Goal: Obtain resource: Obtain resource

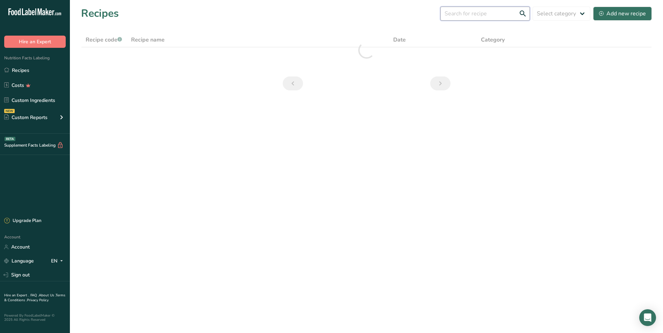
click at [469, 11] on input "text" at bounding box center [484, 14] width 89 height 14
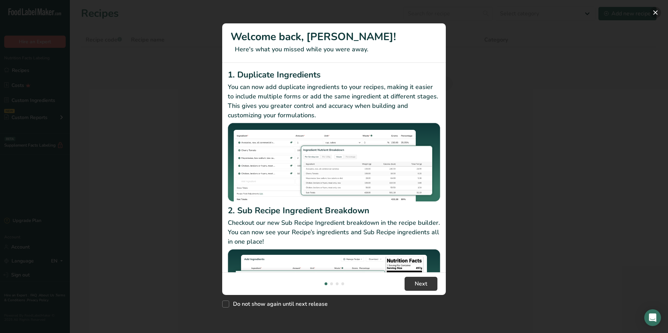
click at [654, 12] on button "New Features" at bounding box center [655, 12] width 11 height 11
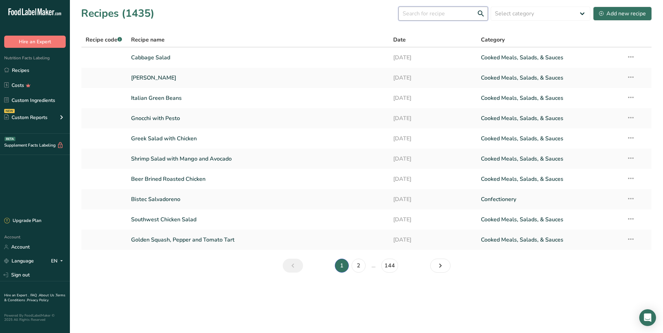
drag, startPoint x: 419, startPoint y: 15, endPoint x: 450, endPoint y: 0, distance: 35.0
click at [419, 15] on input "text" at bounding box center [442, 14] width 89 height 14
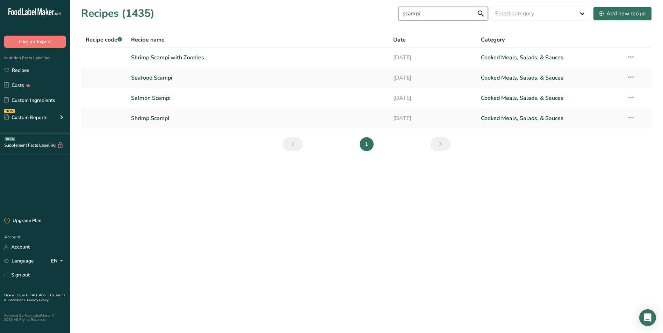
drag, startPoint x: 432, startPoint y: 12, endPoint x: 396, endPoint y: 9, distance: 36.1
click at [397, 9] on div "Recipes (1435) scampi Select category All Baked Goods Beverages Confectionery C…" at bounding box center [366, 14] width 571 height 16
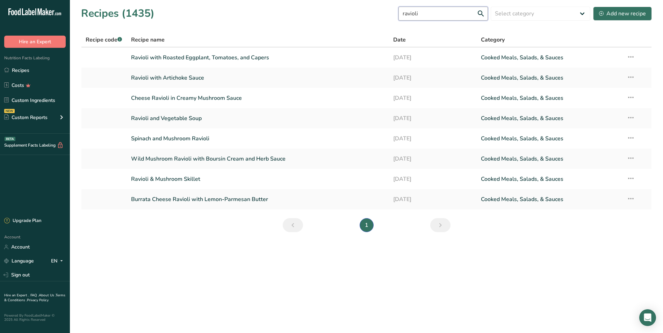
drag, startPoint x: 442, startPoint y: 15, endPoint x: 384, endPoint y: 13, distance: 58.4
click at [386, 13] on div "Recipes (1435) ravioli Select category All Baked Goods Beverages Confectionery …" at bounding box center [366, 14] width 571 height 16
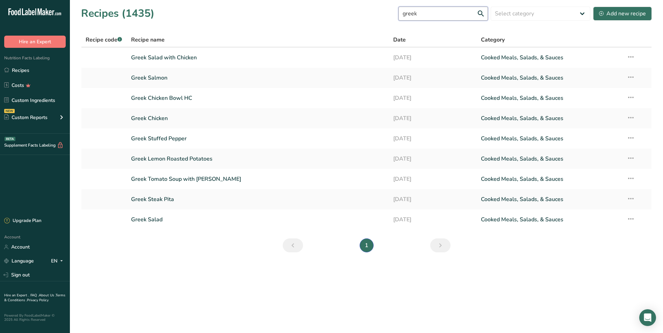
drag, startPoint x: 433, startPoint y: 16, endPoint x: 375, endPoint y: 10, distance: 58.7
click at [375, 10] on div "Recipes (1435) greek Select category All Baked Goods Beverages Confectionery Co…" at bounding box center [366, 14] width 571 height 16
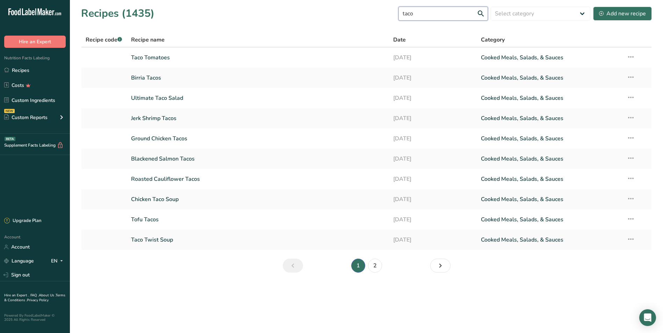
drag, startPoint x: 448, startPoint y: 18, endPoint x: 374, endPoint y: 9, distance: 74.3
click at [385, 13] on div "Recipes (1435) taco Select category All Baked Goods Beverages Confectionery Coo…" at bounding box center [366, 14] width 571 height 16
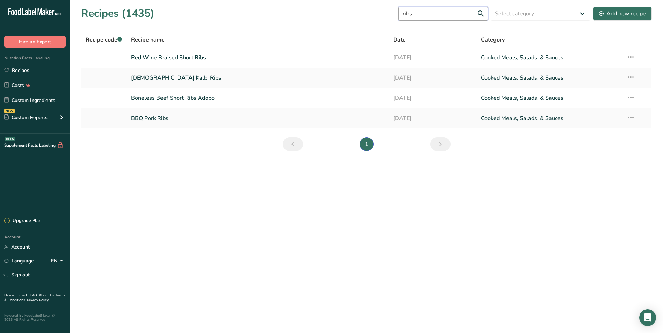
drag, startPoint x: 427, startPoint y: 17, endPoint x: 402, endPoint y: 7, distance: 26.8
click at [404, 12] on div "Recipes (1435) ribs Select category All Baked Goods Beverages Confectionery Coo…" at bounding box center [366, 14] width 571 height 16
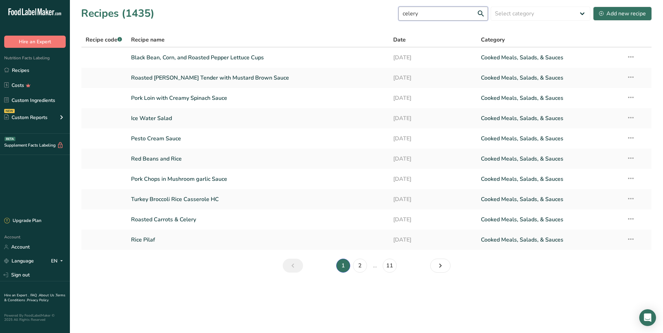
drag, startPoint x: 437, startPoint y: 13, endPoint x: 396, endPoint y: 12, distance: 41.3
click at [397, 12] on div "Recipes (1435) celery Select category All Baked Goods Beverages Confectionery C…" at bounding box center [366, 14] width 571 height 16
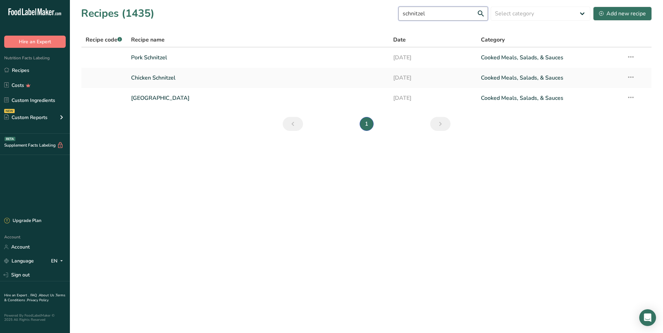
drag, startPoint x: 414, startPoint y: 13, endPoint x: 361, endPoint y: 10, distance: 53.2
click at [371, 8] on div "Recipes (1435) schnitzel Select category All Baked Goods Beverages Confectioner…" at bounding box center [366, 14] width 571 height 16
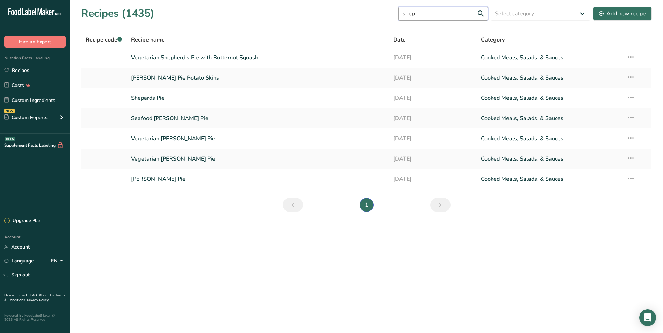
drag, startPoint x: 438, startPoint y: 15, endPoint x: 390, endPoint y: 16, distance: 47.5
click at [392, 16] on div "Recipes (1435) shep Select category All Baked Goods Beverages Confectionery Coo…" at bounding box center [366, 14] width 571 height 16
type input "potato chowder"
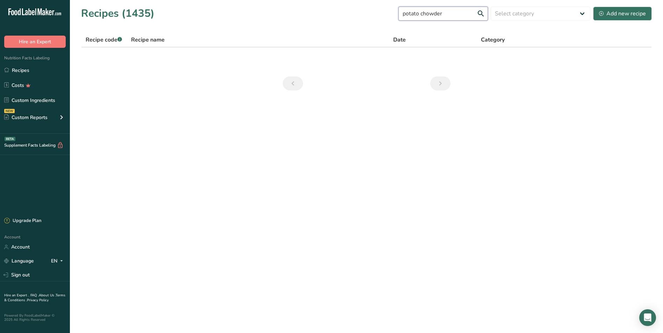
drag, startPoint x: 458, startPoint y: 12, endPoint x: 379, endPoint y: 17, distance: 79.1
click at [389, 15] on div "Recipes (1435) potato chowder Select category All Baked Goods Beverages Confect…" at bounding box center [366, 14] width 571 height 16
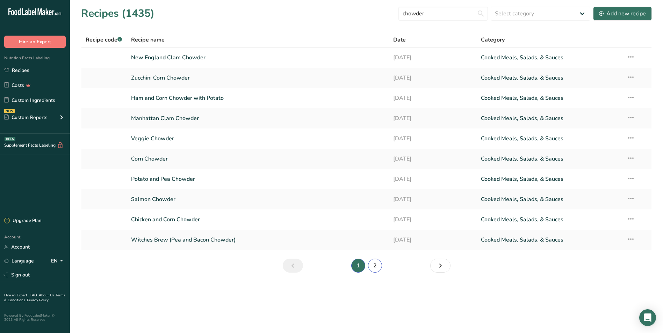
click at [375, 266] on link "2" at bounding box center [375, 266] width 14 height 14
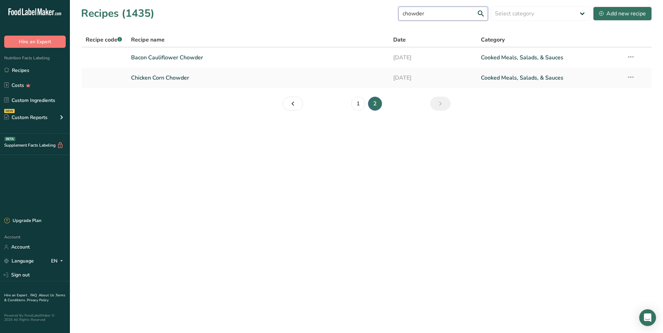
drag, startPoint x: 439, startPoint y: 16, endPoint x: 359, endPoint y: 13, distance: 80.4
click at [361, 13] on div "Recipes (1435) chowder Select category All Baked Goods Beverages Confectionery …" at bounding box center [366, 14] width 571 height 16
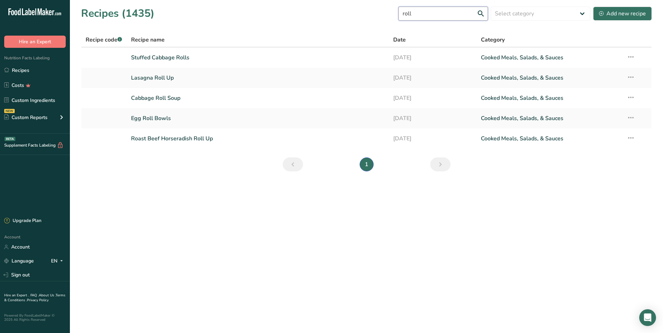
drag, startPoint x: 427, startPoint y: 13, endPoint x: 396, endPoint y: 12, distance: 31.5
click at [396, 12] on div "Recipes (1435) roll Select category All Baked Goods Beverages Confectionery Coo…" at bounding box center [366, 14] width 571 height 16
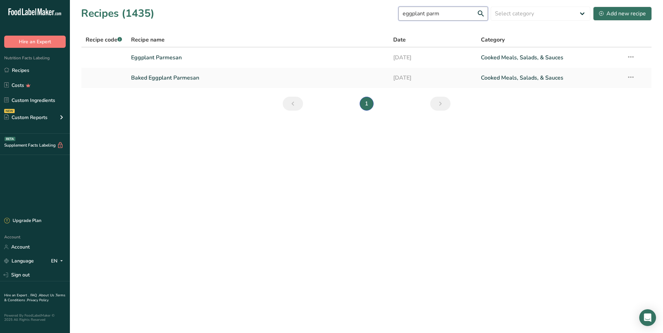
drag, startPoint x: 454, startPoint y: 13, endPoint x: 381, endPoint y: 18, distance: 73.6
click at [390, 16] on div "Recipes (1435) eggplant parm Select category All Baked Goods Beverages Confecti…" at bounding box center [366, 14] width 571 height 16
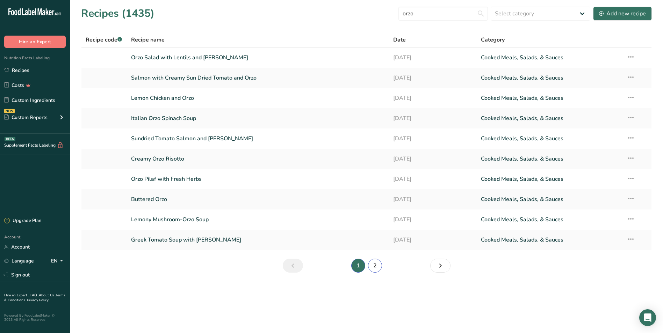
click at [374, 263] on link "2" at bounding box center [375, 266] width 14 height 14
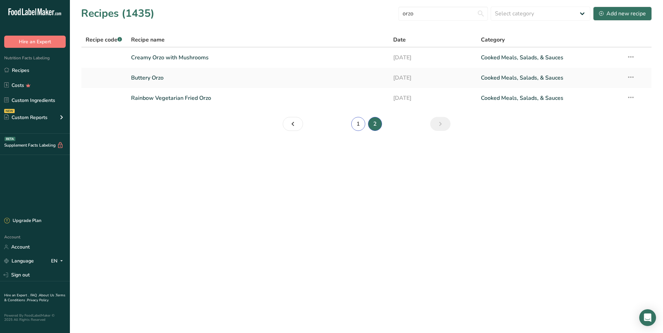
click at [358, 123] on link "1" at bounding box center [358, 124] width 14 height 14
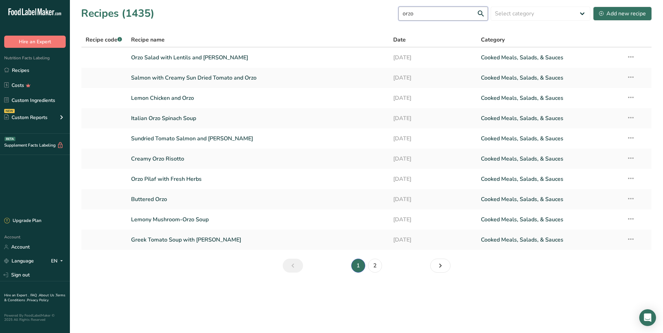
drag, startPoint x: 431, startPoint y: 17, endPoint x: 390, endPoint y: 14, distance: 40.3
click at [390, 14] on div "Recipes (1435) orzo Select category All Baked Goods Beverages Confectionery Coo…" at bounding box center [366, 14] width 571 height 16
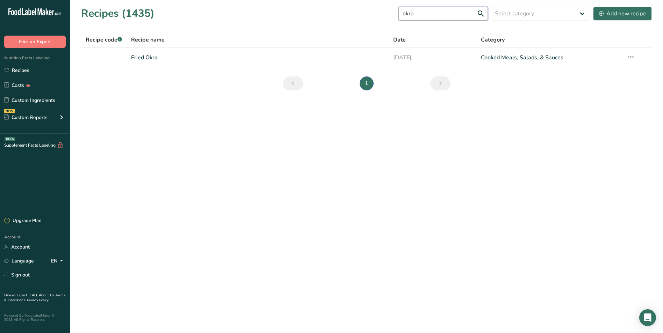
drag, startPoint x: 444, startPoint y: 15, endPoint x: 395, endPoint y: 12, distance: 49.4
click at [395, 12] on div "Recipes (1435) okra Select category All Baked Goods Beverages Confectionery Coo…" at bounding box center [366, 14] width 571 height 16
drag, startPoint x: 447, startPoint y: 13, endPoint x: 355, endPoint y: 3, distance: 91.8
click at [363, 2] on section "Recipes (1435) sloppy joe Select category All Baked Goods Beverages Confectione…" at bounding box center [366, 51] width 593 height 102
drag, startPoint x: 450, startPoint y: 16, endPoint x: 335, endPoint y: 9, distance: 114.8
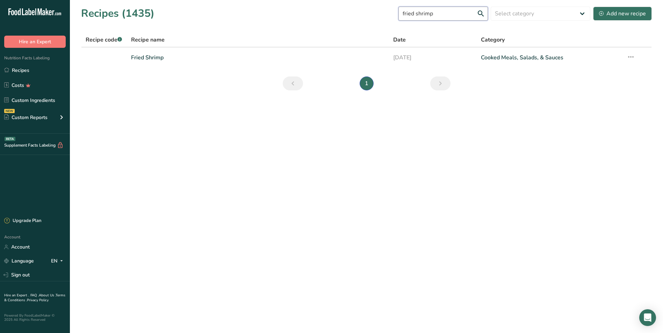
click at [335, 9] on div "Recipes (1435) fried shrimp Select category All Baked Goods Beverages Confectio…" at bounding box center [366, 14] width 571 height 16
type input "c"
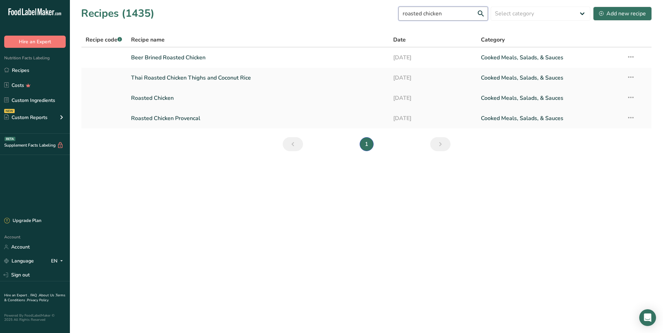
type input "roasted chicken"
click at [178, 98] on link "Roasted Chicken" at bounding box center [258, 98] width 254 height 15
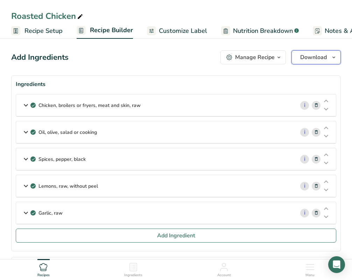
click at [313, 56] on span "Download" at bounding box center [313, 57] width 27 height 8
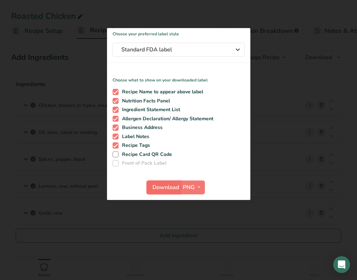
click at [159, 190] on span "Download" at bounding box center [165, 187] width 27 height 8
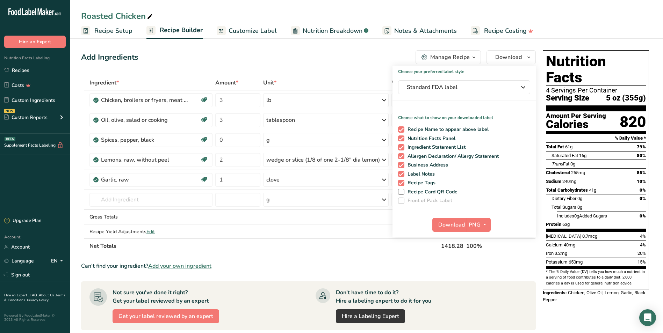
drag, startPoint x: 41, startPoint y: 71, endPoint x: 91, endPoint y: 65, distance: 49.6
click at [41, 71] on link "Recipes" at bounding box center [35, 70] width 70 height 13
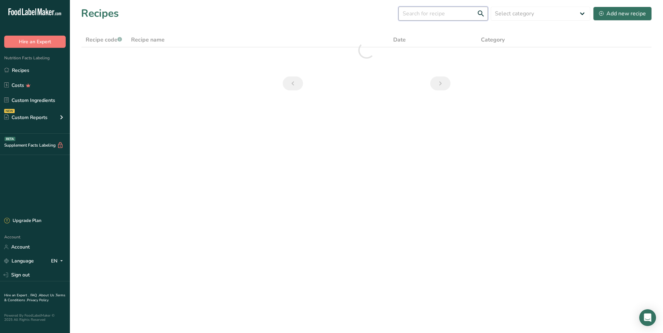
click at [457, 15] on input "text" at bounding box center [442, 14] width 89 height 14
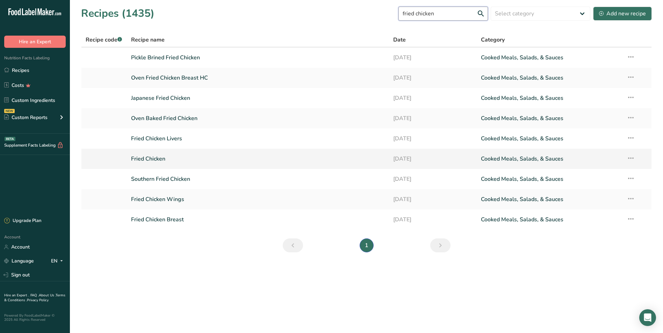
type input "fried chicken"
click at [147, 158] on link "Fried Chicken" at bounding box center [258, 159] width 254 height 15
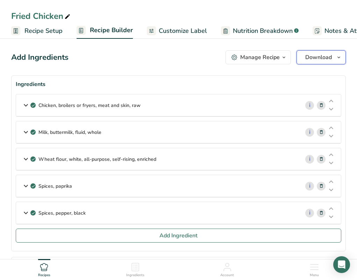
click at [329, 62] on button "Download" at bounding box center [320, 57] width 49 height 14
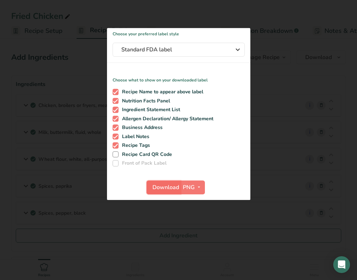
click at [164, 190] on span "Download" at bounding box center [165, 187] width 27 height 8
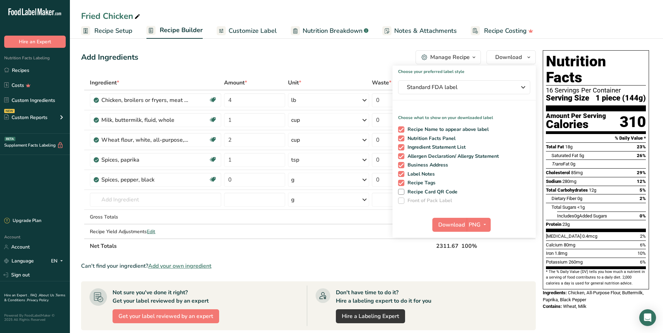
drag, startPoint x: 22, startPoint y: 71, endPoint x: 102, endPoint y: 70, distance: 80.0
click at [22, 71] on link "Recipes" at bounding box center [35, 70] width 70 height 13
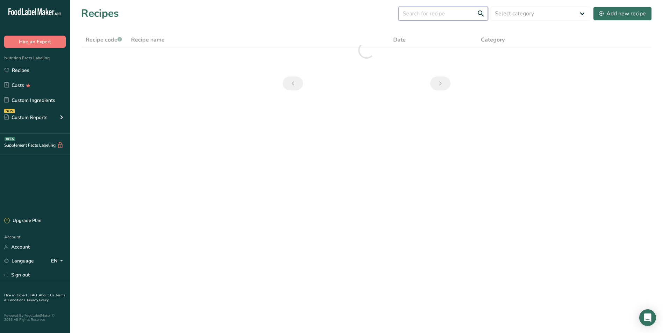
click at [457, 13] on input "text" at bounding box center [442, 14] width 89 height 14
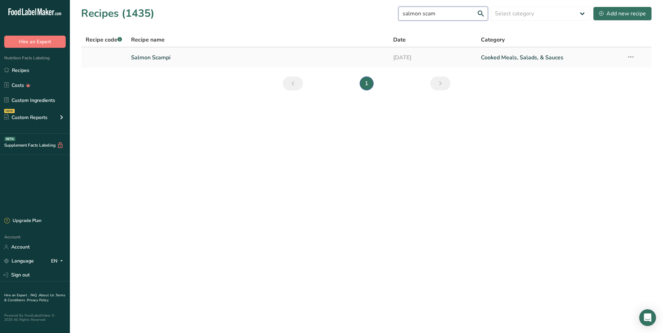
type input "salmon scam"
click at [182, 56] on link "Salmon Scampi" at bounding box center [258, 57] width 254 height 15
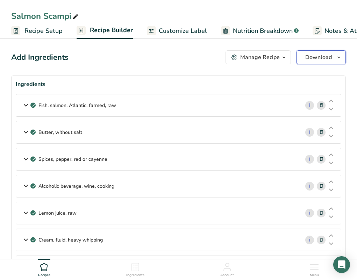
click at [322, 57] on span "Download" at bounding box center [318, 57] width 27 height 8
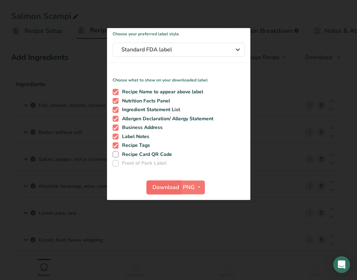
click at [168, 185] on span "Download" at bounding box center [165, 187] width 27 height 8
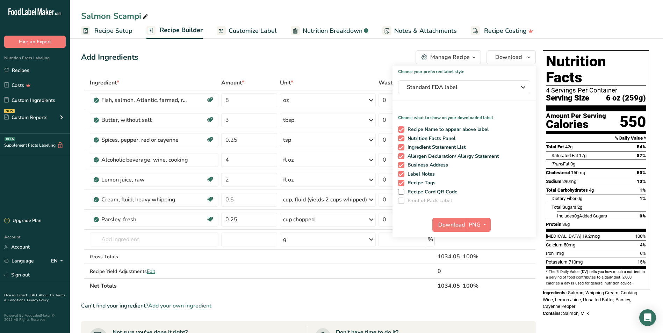
drag, startPoint x: 52, startPoint y: 65, endPoint x: 162, endPoint y: 59, distance: 109.5
click at [52, 65] on link "Recipes" at bounding box center [35, 70] width 70 height 13
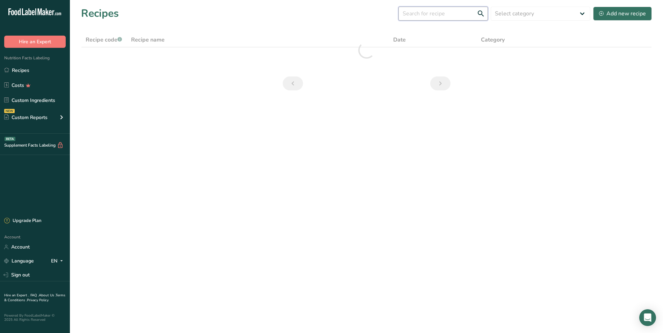
click at [433, 13] on input "text" at bounding box center [442, 14] width 89 height 14
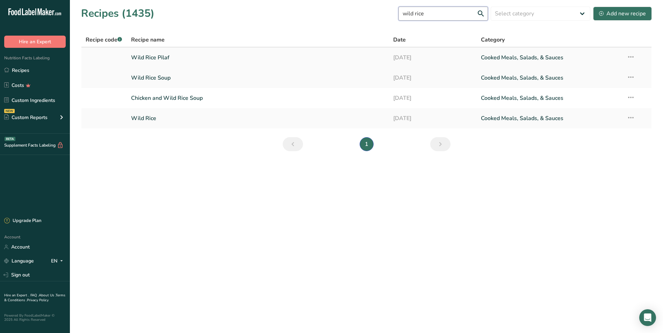
type input "wild rice"
click at [181, 56] on link "Wild Rice Pilaf" at bounding box center [258, 57] width 254 height 15
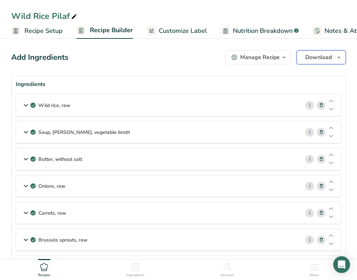
click at [334, 57] on span "button" at bounding box center [338, 57] width 8 height 8
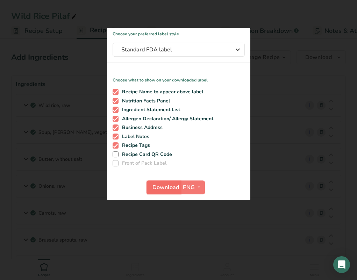
click at [160, 187] on span "Download" at bounding box center [165, 187] width 27 height 8
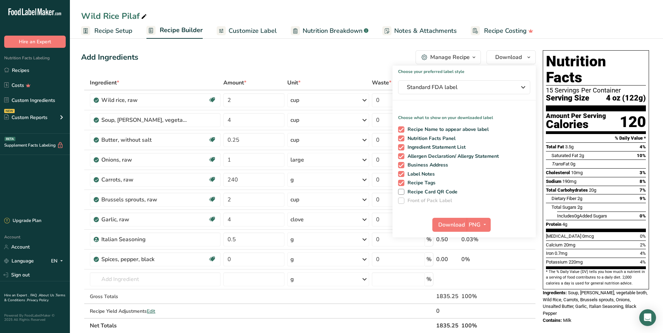
drag, startPoint x: 24, startPoint y: 71, endPoint x: 149, endPoint y: 65, distance: 125.2
click at [24, 71] on link "Recipes" at bounding box center [35, 70] width 70 height 13
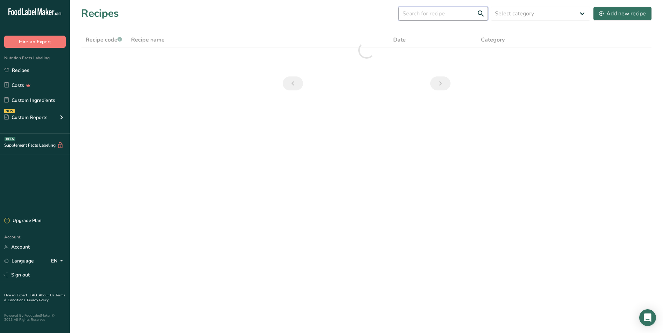
click at [356, 12] on input "text" at bounding box center [442, 14] width 89 height 14
drag, startPoint x: 468, startPoint y: 11, endPoint x: 366, endPoint y: 15, distance: 101.8
click at [356, 15] on div "Recipes (1435) seafood cho Select category All Baked Goods Beverages Confection…" at bounding box center [366, 14] width 571 height 16
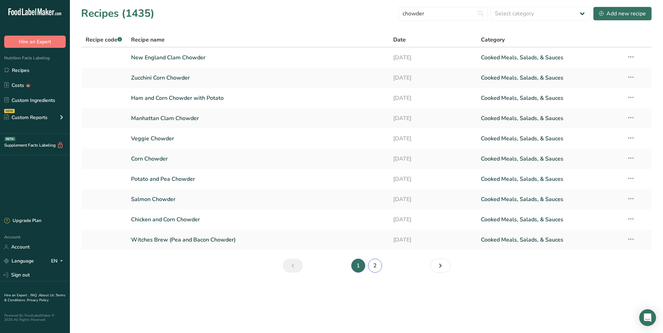
click at [356, 265] on link "2" at bounding box center [375, 266] width 14 height 14
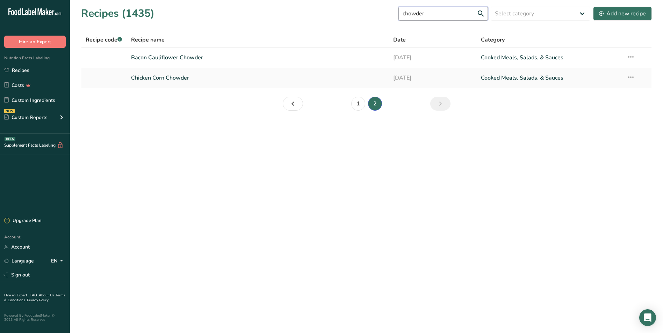
drag, startPoint x: 438, startPoint y: 15, endPoint x: 367, endPoint y: 12, distance: 71.3
click at [356, 12] on div "Recipes (1435) chowder Select category All Baked Goods Beverages Confectionery …" at bounding box center [366, 14] width 571 height 16
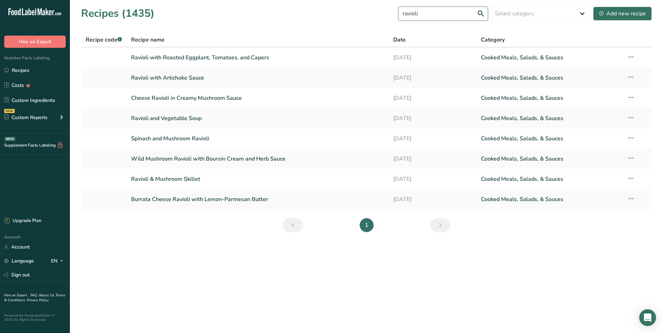
drag, startPoint x: 449, startPoint y: 15, endPoint x: 385, endPoint y: 4, distance: 65.0
click at [356, 5] on section "Recipes (1435) ravioli Select category All Baked Goods Beverages Confectionery …" at bounding box center [366, 122] width 593 height 244
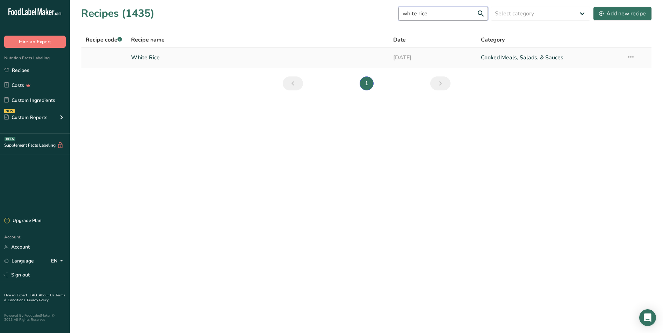
type input "white rice"
click at [161, 56] on link "White Rice" at bounding box center [258, 57] width 254 height 15
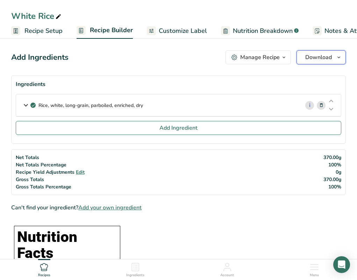
click at [330, 52] on button "Download" at bounding box center [320, 57] width 49 height 14
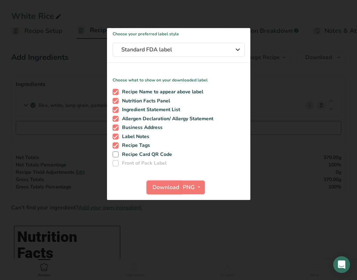
click at [167, 187] on span "Download" at bounding box center [165, 187] width 27 height 8
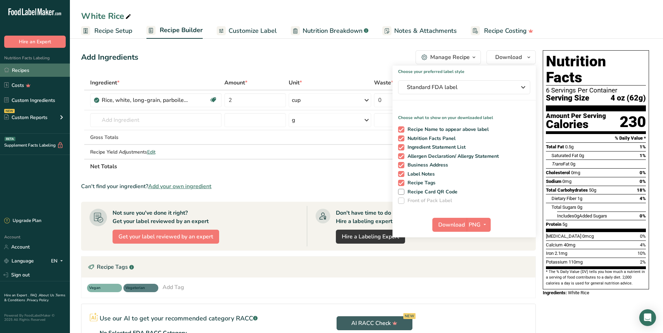
drag, startPoint x: 23, startPoint y: 69, endPoint x: 39, endPoint y: 70, distance: 15.4
click at [23, 69] on link "Recipes" at bounding box center [35, 70] width 70 height 13
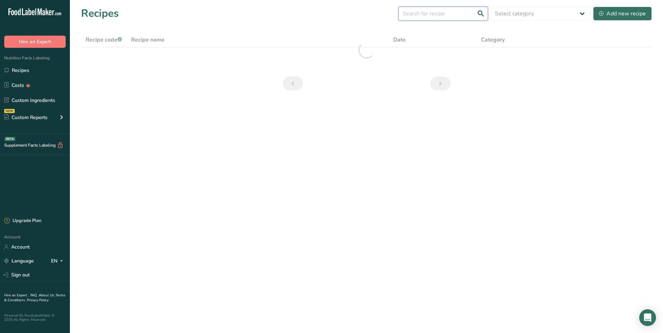
click at [356, 16] on input "text" at bounding box center [442, 14] width 89 height 14
drag, startPoint x: 464, startPoint y: 8, endPoint x: 424, endPoint y: 12, distance: 40.0
click at [356, 12] on input "taco bowl" at bounding box center [442, 14] width 89 height 14
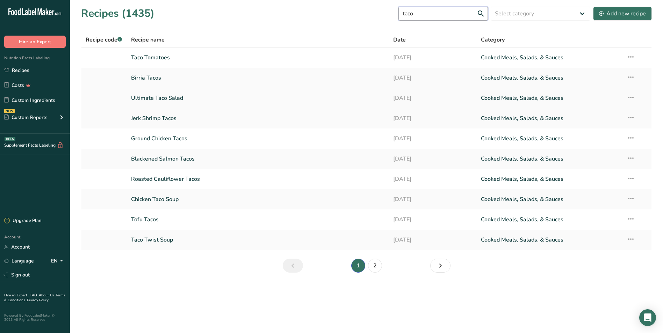
type input "taco"
click at [172, 96] on link "Ultimate Taco Salad" at bounding box center [258, 98] width 254 height 15
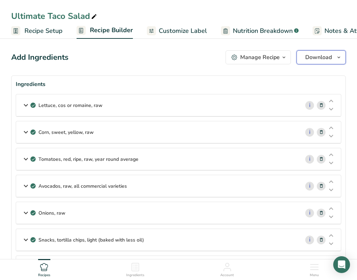
click at [310, 60] on span "Download" at bounding box center [318, 57] width 27 height 8
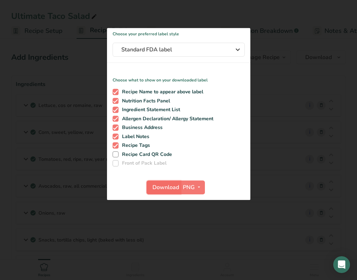
click at [162, 190] on span "Download" at bounding box center [165, 187] width 27 height 8
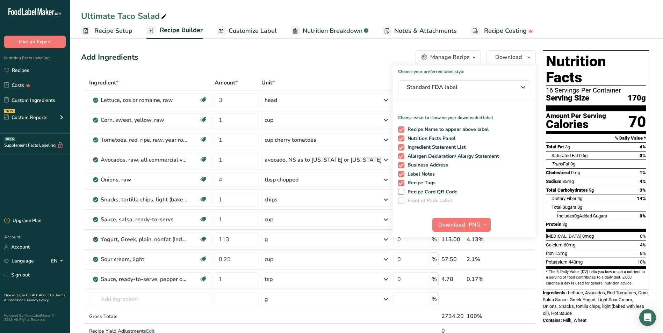
drag, startPoint x: 41, startPoint y: 68, endPoint x: 421, endPoint y: 11, distance: 385.2
click at [41, 68] on link "Recipes" at bounding box center [35, 70] width 70 height 13
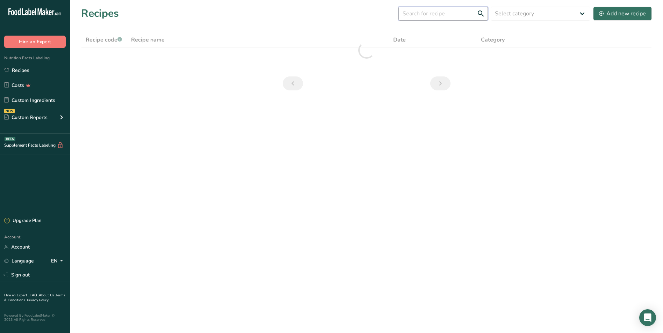
click at [356, 16] on input "text" at bounding box center [442, 14] width 89 height 14
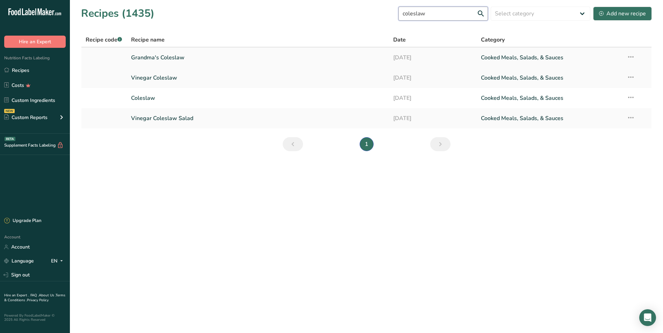
type input "coleslaw"
click at [166, 53] on link "Grandma's Coleslaw" at bounding box center [258, 57] width 254 height 15
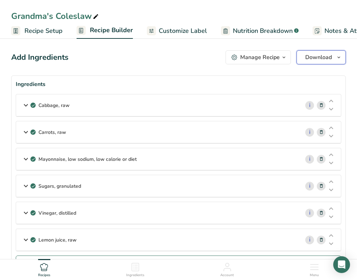
click at [322, 58] on span "Download" at bounding box center [318, 57] width 27 height 8
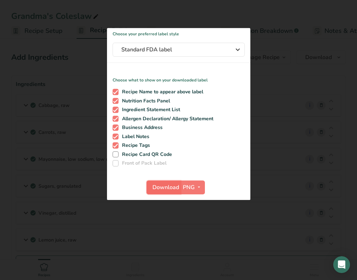
click at [164, 187] on span "Download" at bounding box center [165, 187] width 27 height 8
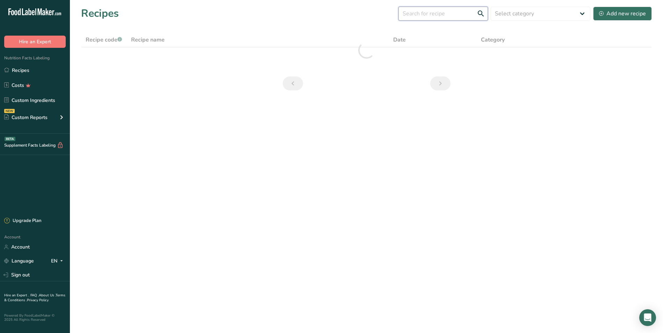
click at [356, 15] on input "text" at bounding box center [442, 14] width 89 height 14
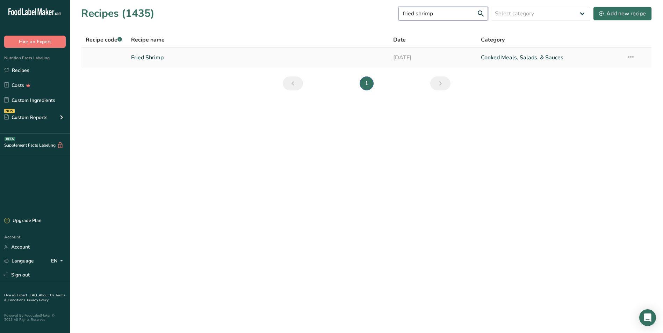
type input "fried shrimp"
click at [191, 55] on link "Fried Shrimp" at bounding box center [258, 57] width 254 height 15
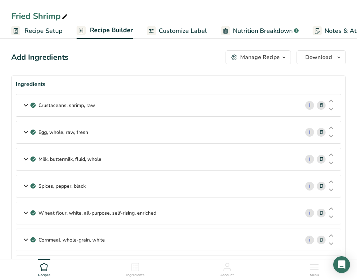
click at [319, 55] on span "Download" at bounding box center [318, 57] width 27 height 8
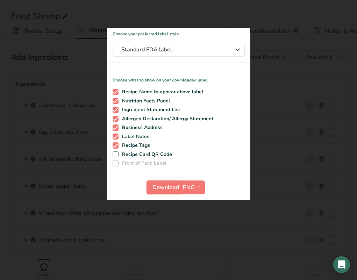
drag, startPoint x: 167, startPoint y: 186, endPoint x: 171, endPoint y: 186, distance: 4.6
click at [167, 186] on span "Download" at bounding box center [165, 187] width 27 height 8
drag, startPoint x: 101, startPoint y: 24, endPoint x: 104, endPoint y: 23, distance: 3.6
click at [101, 24] on div at bounding box center [178, 140] width 357 height 280
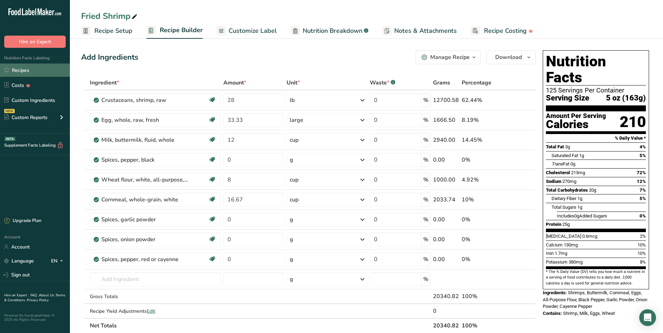
click at [44, 70] on link "Recipes" at bounding box center [35, 70] width 70 height 13
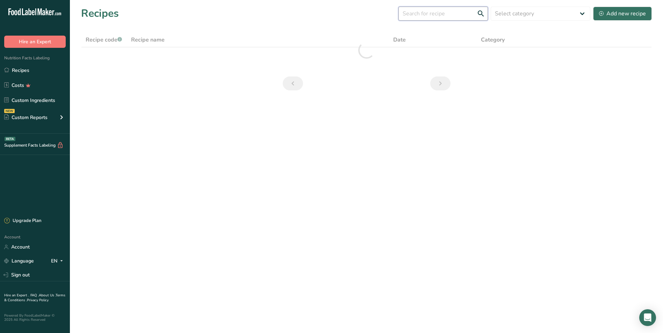
click at [356, 13] on input "text" at bounding box center [442, 14] width 89 height 14
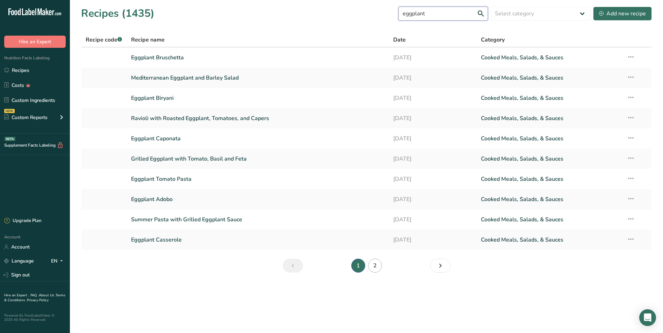
type input "eggplant"
click at [356, 269] on link "2" at bounding box center [375, 266] width 14 height 14
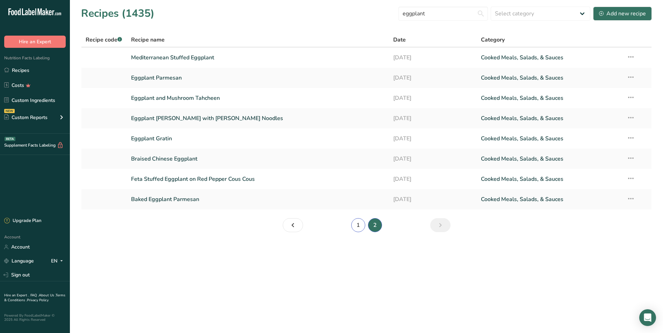
click at [356, 221] on link "1" at bounding box center [358, 225] width 14 height 14
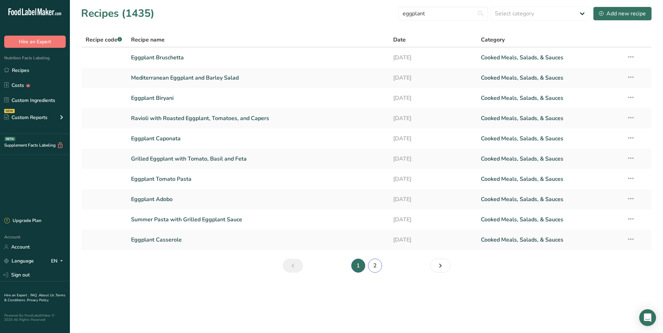
click at [356, 264] on link "2" at bounding box center [375, 266] width 14 height 14
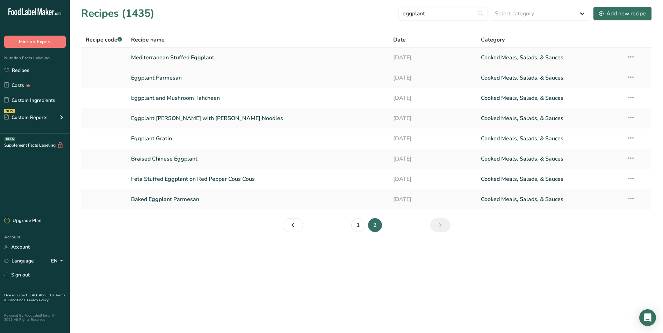
click at [161, 55] on link "Mediterranean Stuffed Eggplant" at bounding box center [258, 57] width 254 height 15
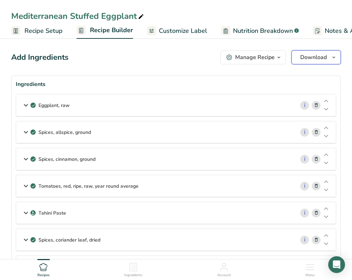
click at [327, 57] on button "Download" at bounding box center [315, 57] width 49 height 14
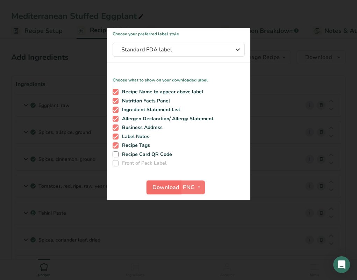
click at [160, 187] on span "Download" at bounding box center [165, 187] width 27 height 8
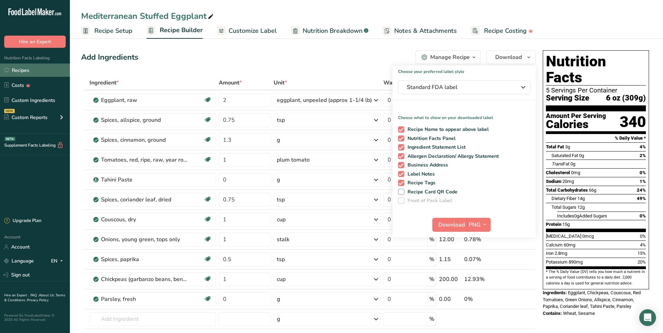
click at [19, 77] on link "Recipes" at bounding box center [35, 70] width 70 height 13
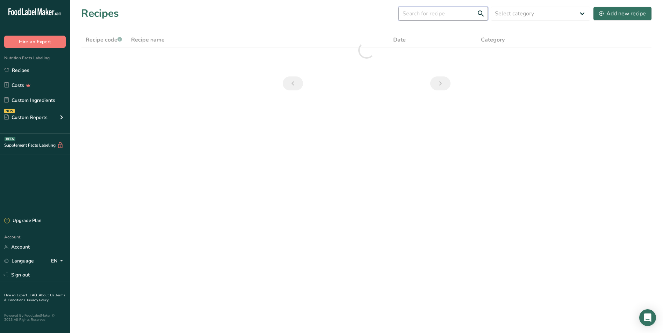
click at [356, 17] on input "text" at bounding box center [442, 14] width 89 height 14
type input "c"
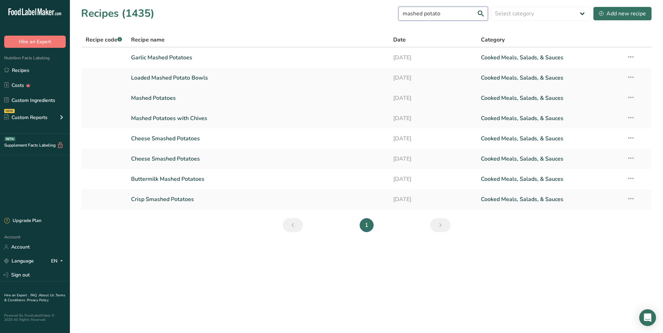
type input "mashed potato"
click at [169, 94] on link "Mashed Potatoes" at bounding box center [258, 98] width 254 height 15
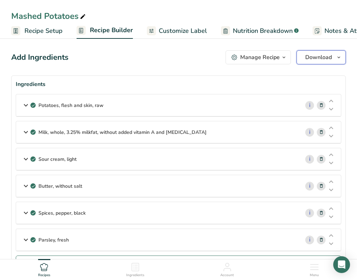
click at [319, 57] on span "Download" at bounding box center [318, 57] width 27 height 8
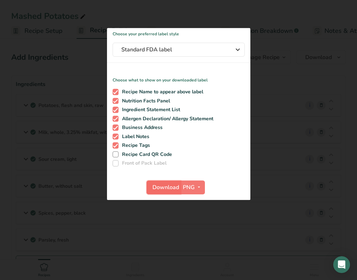
click at [171, 188] on span "Download" at bounding box center [165, 187] width 27 height 8
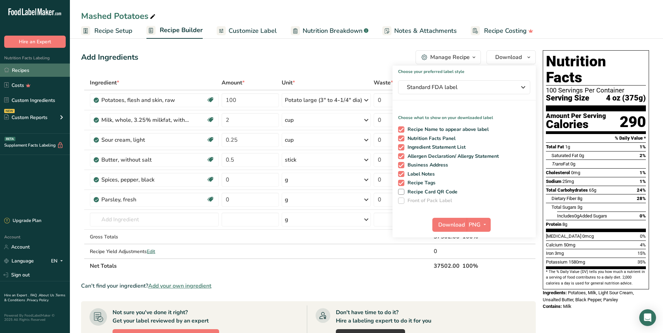
click at [36, 73] on link "Recipes" at bounding box center [35, 70] width 70 height 13
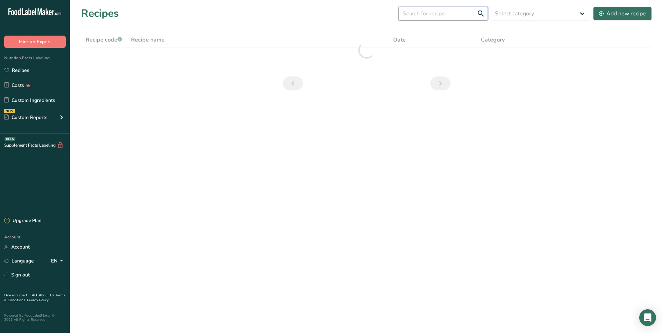
click at [356, 15] on input "text" at bounding box center [442, 14] width 89 height 14
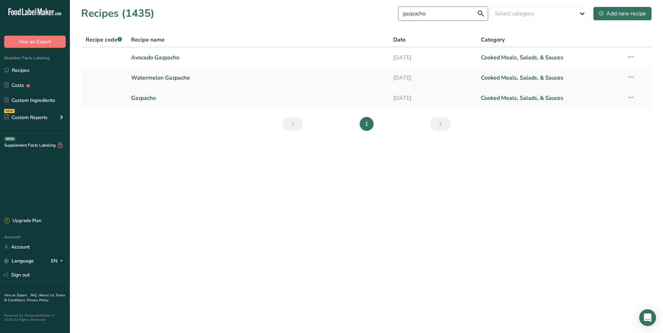
type input "gazpacho"
click at [150, 99] on link "Gazpacho" at bounding box center [258, 98] width 254 height 15
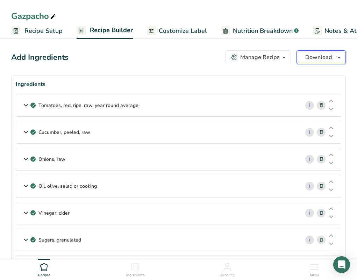
click at [332, 53] on button "Download" at bounding box center [320, 57] width 49 height 14
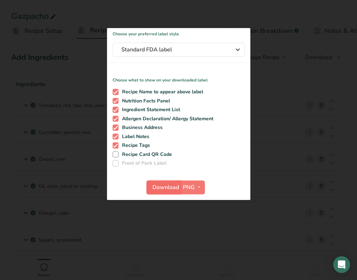
click at [162, 185] on span "Download" at bounding box center [165, 187] width 27 height 8
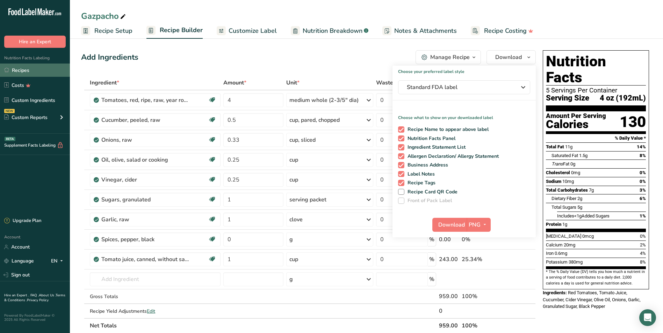
click at [41, 64] on link "Recipes" at bounding box center [35, 70] width 70 height 13
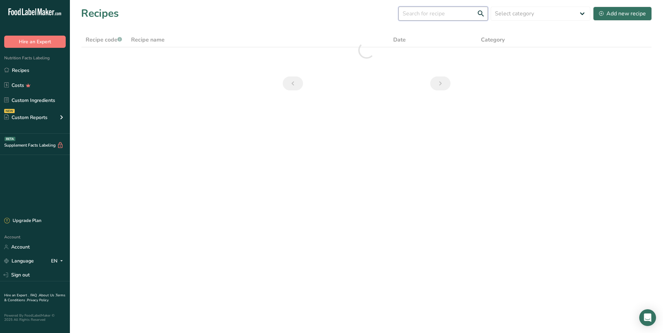
click at [356, 15] on input "text" at bounding box center [442, 14] width 89 height 14
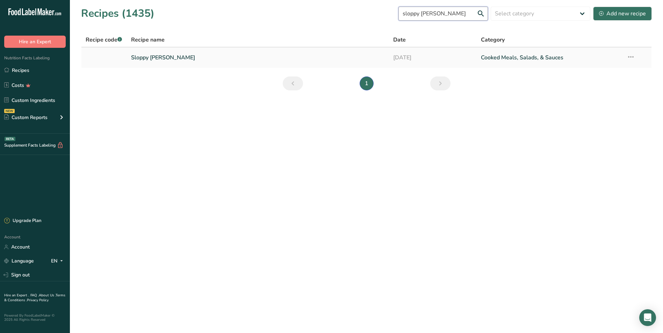
type input "sloppy joe"
click at [136, 58] on link "Sloppy Joe" at bounding box center [258, 57] width 254 height 15
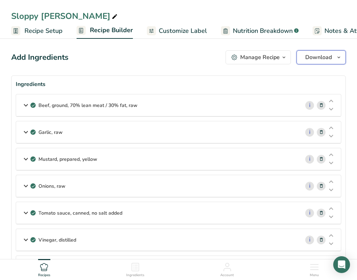
click at [318, 54] on span "Download" at bounding box center [318, 57] width 27 height 8
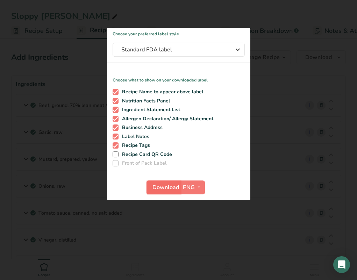
click at [155, 187] on span "Download" at bounding box center [165, 187] width 27 height 8
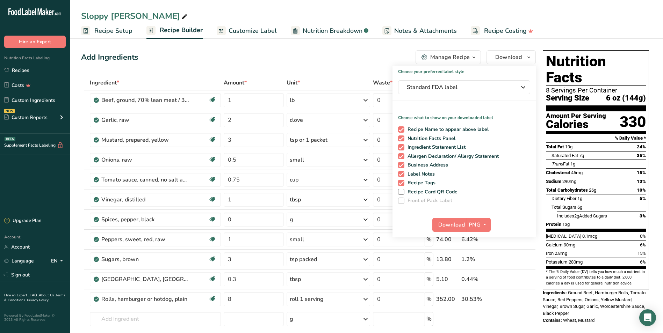
drag, startPoint x: 35, startPoint y: 70, endPoint x: 72, endPoint y: 70, distance: 37.4
click at [35, 70] on link "Recipes" at bounding box center [35, 70] width 70 height 13
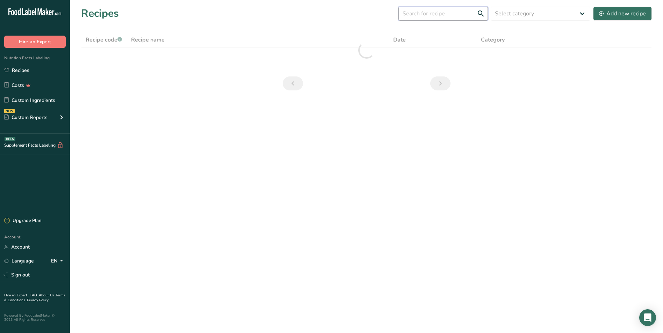
click at [356, 12] on input "text" at bounding box center [442, 14] width 89 height 14
drag, startPoint x: 443, startPoint y: 14, endPoint x: 378, endPoint y: 10, distance: 65.1
click at [356, 12] on div "Recipes (1435) basil vin Select category All Baked Goods Beverages Confectioner…" at bounding box center [366, 14] width 571 height 16
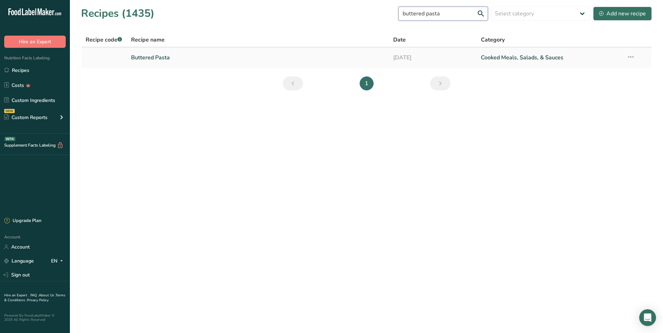
type input "buttered pasta"
click at [126, 59] on td at bounding box center [103, 58] width 45 height 20
click at [325, 55] on link "Buttered Pasta" at bounding box center [258, 57] width 254 height 15
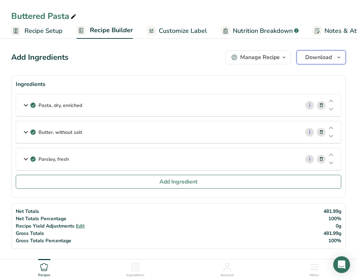
click at [323, 60] on span "Download" at bounding box center [318, 57] width 27 height 8
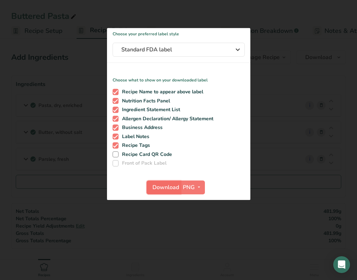
click at [162, 185] on span "Download" at bounding box center [165, 187] width 27 height 8
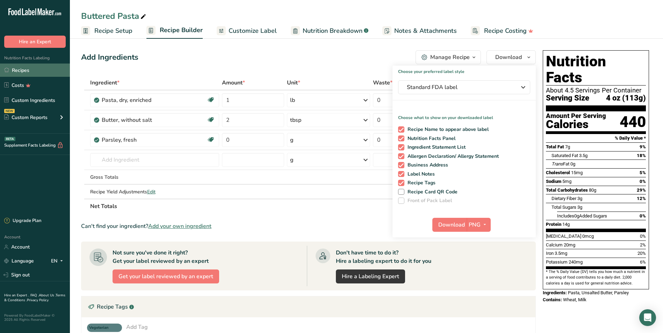
click at [35, 68] on link "Recipes" at bounding box center [35, 70] width 70 height 13
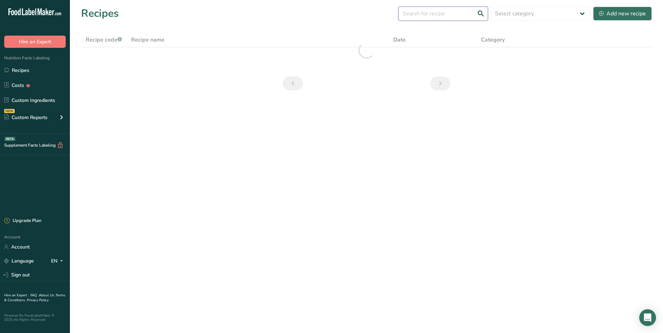
click at [356, 17] on input "text" at bounding box center [442, 14] width 89 height 14
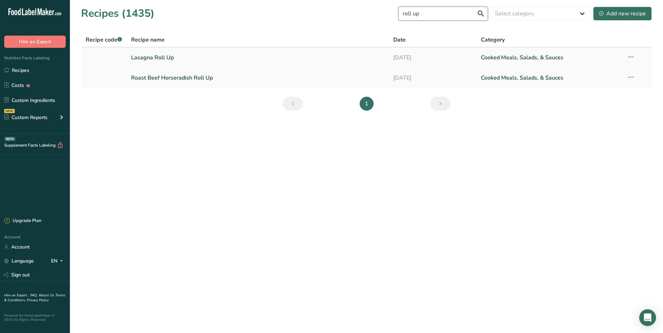
type input "roll up"
click at [169, 59] on link "Lasagna Roll Up" at bounding box center [258, 57] width 254 height 15
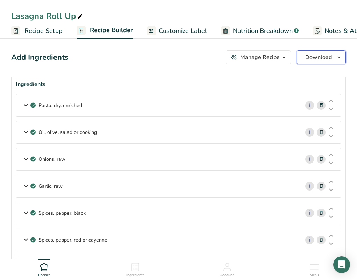
click at [337, 56] on icon "button" at bounding box center [339, 57] width 6 height 9
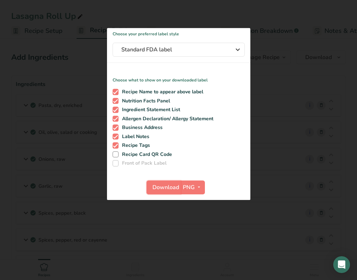
drag, startPoint x: 161, startPoint y: 187, endPoint x: 255, endPoint y: 173, distance: 94.7
click at [161, 187] on span "Download" at bounding box center [165, 187] width 27 height 8
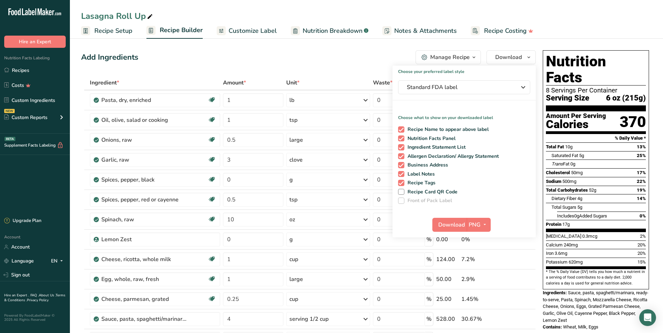
click at [17, 68] on link "Recipes" at bounding box center [35, 70] width 70 height 13
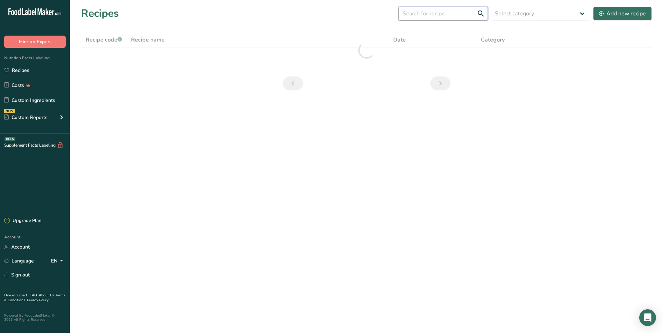
click at [356, 17] on input "text" at bounding box center [442, 14] width 89 height 14
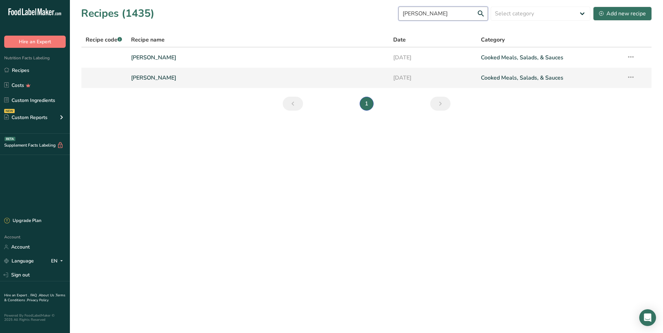
type input "jasmine rice"
click at [162, 81] on link "Jasmine Rice" at bounding box center [258, 78] width 254 height 15
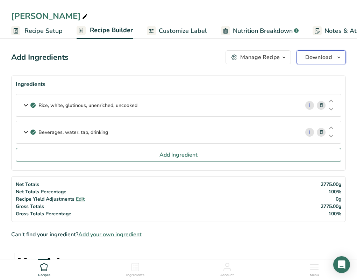
click at [317, 57] on span "Download" at bounding box center [318, 57] width 27 height 8
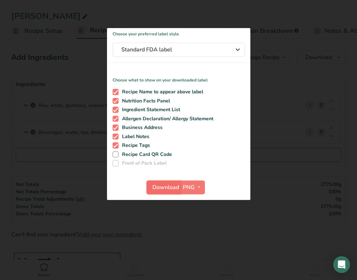
click at [164, 183] on span "Download" at bounding box center [165, 187] width 27 height 8
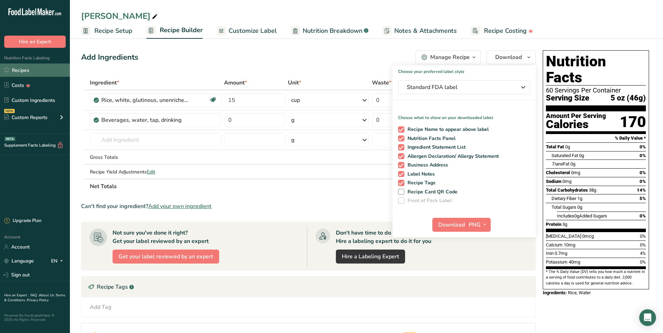
drag, startPoint x: 32, startPoint y: 74, endPoint x: 38, endPoint y: 73, distance: 6.3
click at [32, 74] on link "Recipes" at bounding box center [35, 70] width 70 height 13
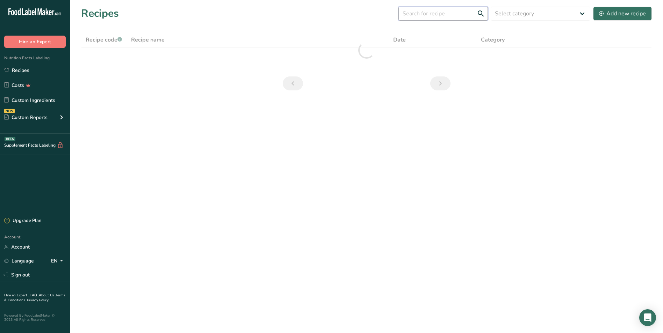
click at [356, 9] on input "text" at bounding box center [442, 14] width 89 height 14
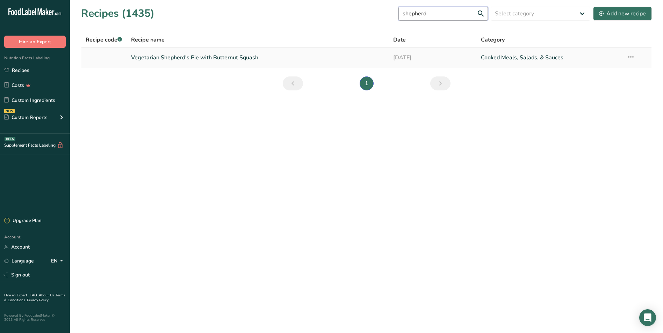
type input "shepherd"
click at [234, 55] on link "Vegetarian Shepherd's Pie with Butternut Squash" at bounding box center [258, 57] width 254 height 15
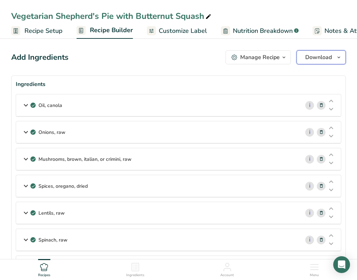
click at [323, 56] on span "Download" at bounding box center [318, 57] width 27 height 8
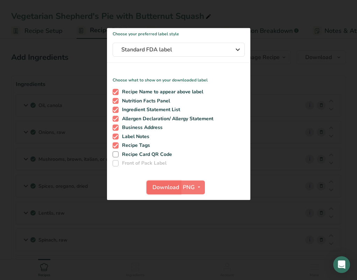
click at [166, 190] on span "Download" at bounding box center [165, 187] width 27 height 8
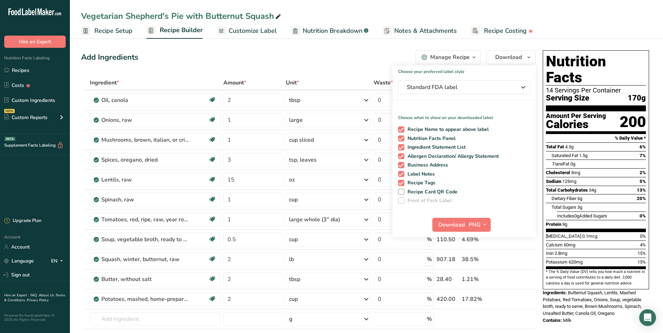
click at [44, 62] on div "Nutrition Facts Labeling Recipes Costs Custom Ingredients NEW Custom Reports Me…" at bounding box center [35, 91] width 70 height 86
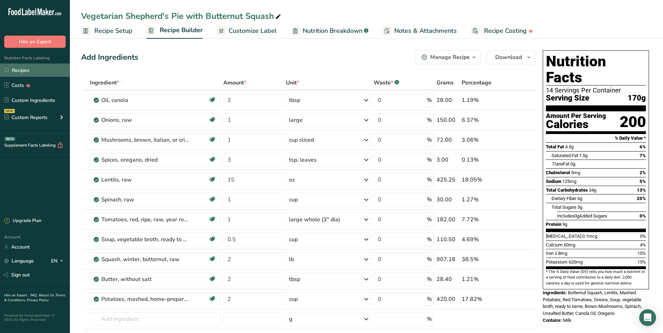
click at [32, 65] on link "Recipes" at bounding box center [35, 70] width 70 height 13
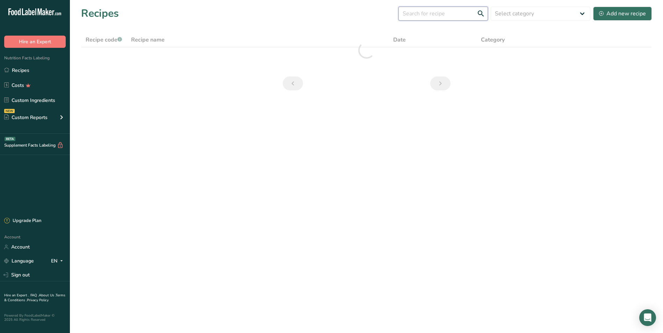
click at [356, 15] on input "text" at bounding box center [442, 14] width 89 height 14
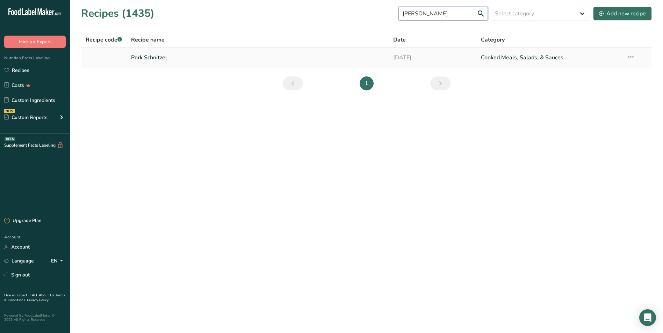
type input "pork schni"
click at [185, 57] on link "Pork Schnitzel" at bounding box center [258, 57] width 254 height 15
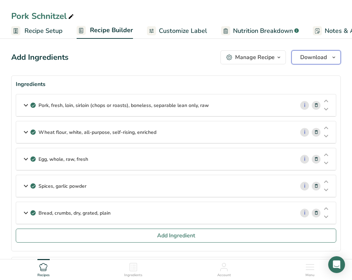
click at [317, 58] on span "Download" at bounding box center [313, 57] width 27 height 8
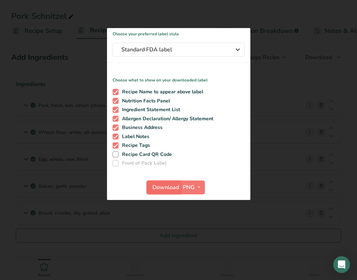
click at [153, 188] on span "Download" at bounding box center [165, 187] width 27 height 8
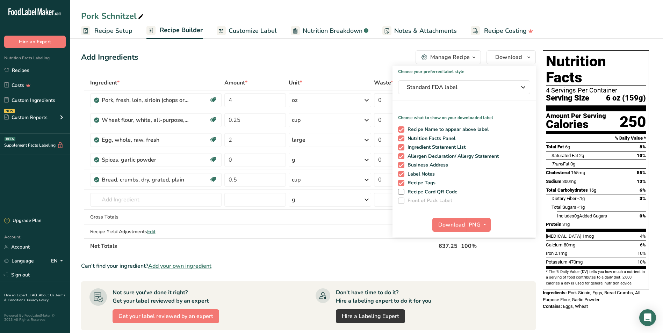
drag, startPoint x: 247, startPoint y: 58, endPoint x: 74, endPoint y: 59, distance: 173.7
click at [243, 58] on div "Add Ingredients Manage Recipe Delete Recipe Duplicate Recipe Scale Recipe Save …" at bounding box center [308, 57] width 455 height 14
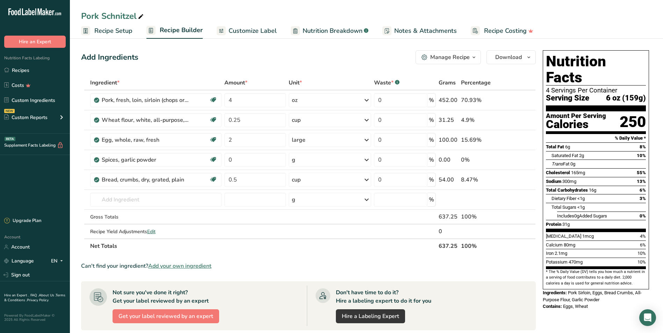
drag, startPoint x: 44, startPoint y: 65, endPoint x: 186, endPoint y: 62, distance: 142.6
click at [44, 65] on link "Recipes" at bounding box center [35, 70] width 70 height 13
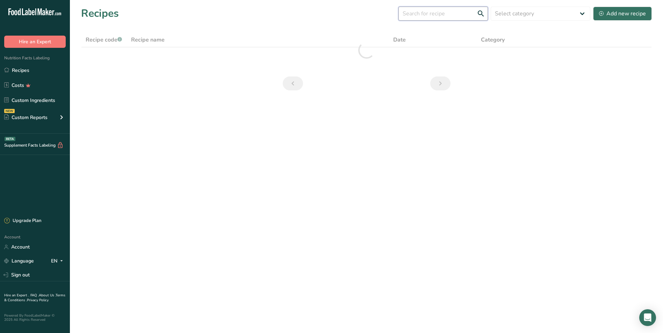
click at [356, 13] on input "text" at bounding box center [442, 14] width 89 height 14
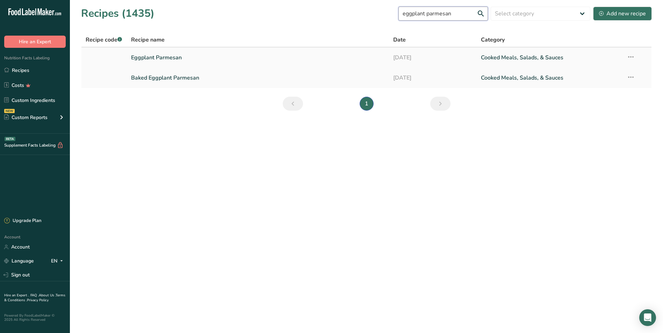
type input "eggplant parmesan"
click at [160, 54] on link "Eggplant Parmesan" at bounding box center [258, 57] width 254 height 15
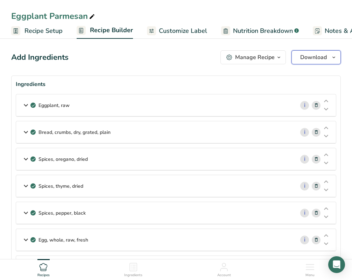
click at [314, 57] on span "Download" at bounding box center [313, 57] width 27 height 8
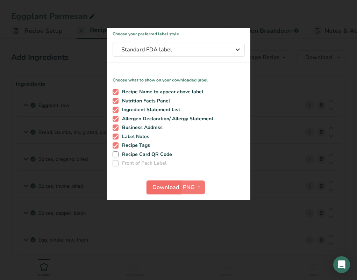
click at [159, 182] on button "Download" at bounding box center [163, 187] width 34 height 14
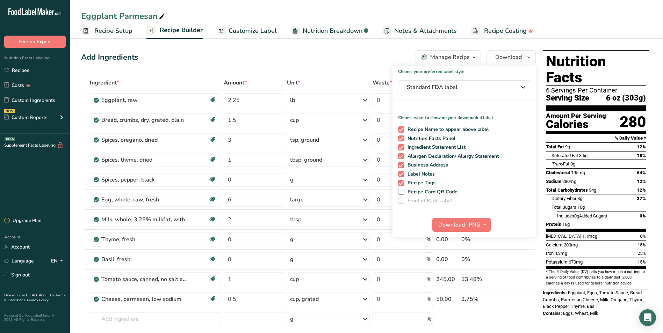
drag, startPoint x: 33, startPoint y: 69, endPoint x: 386, endPoint y: 57, distance: 353.1
click at [33, 69] on link "Recipes" at bounding box center [35, 70] width 70 height 13
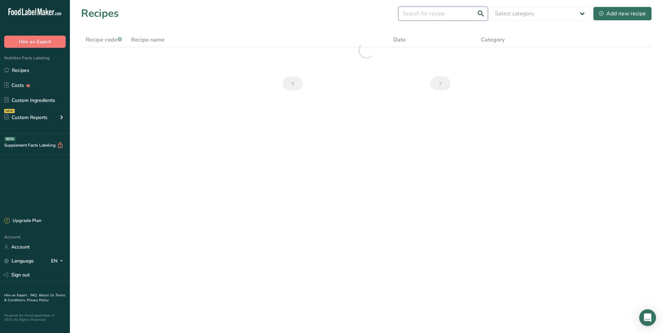
click at [356, 16] on input "text" at bounding box center [442, 14] width 89 height 14
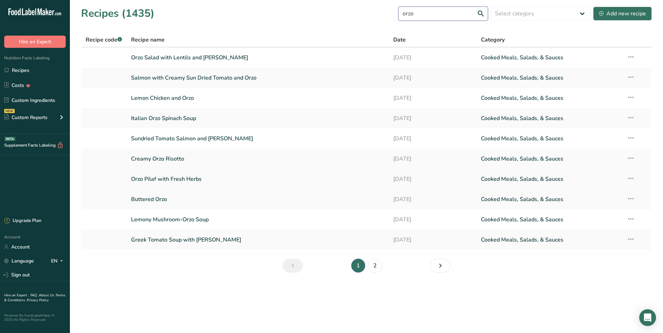
type input "orzo"
click at [175, 179] on link "Orzo Pilaf with Fresh Herbs" at bounding box center [258, 179] width 254 height 15
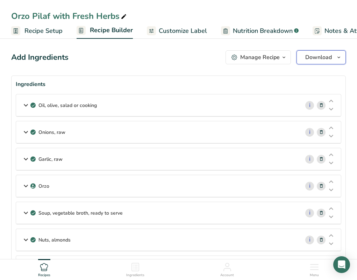
click at [331, 55] on span "Download" at bounding box center [318, 57] width 27 height 8
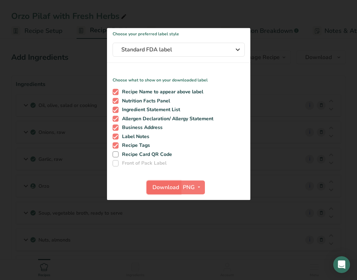
click at [169, 184] on span "Download" at bounding box center [165, 187] width 27 height 8
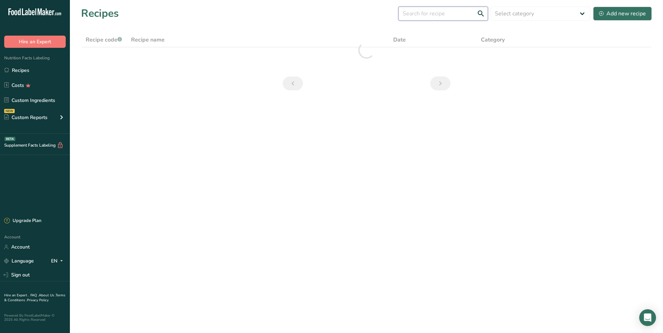
click at [356, 16] on input "text" at bounding box center [442, 14] width 89 height 14
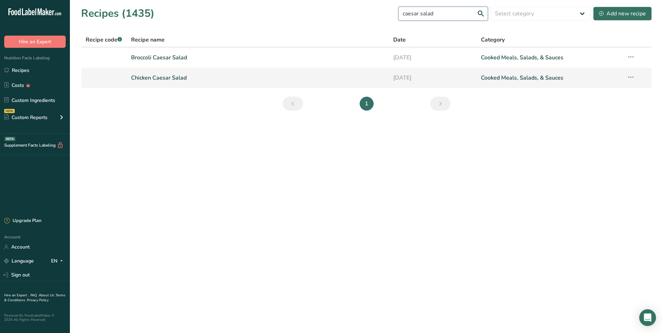
type input "caesar salad"
click at [189, 79] on link "Chicken Caesar Salad" at bounding box center [258, 78] width 254 height 15
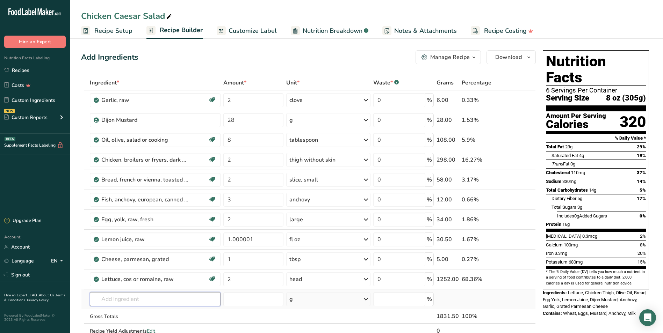
click at [130, 280] on input "text" at bounding box center [155, 299] width 131 height 14
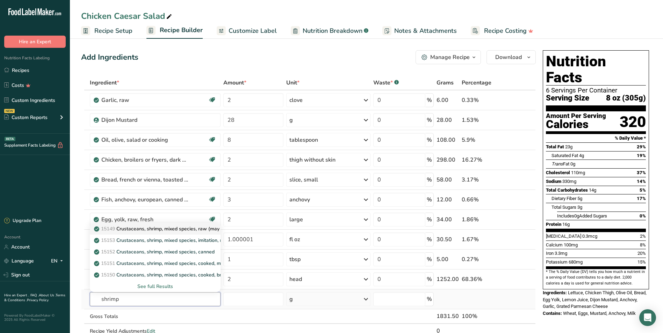
type input "shrimp"
click at [181, 229] on p "15149 Crustaceans, shrimp, mixed species, raw (may contain additives to retain …" at bounding box center [198, 228] width 206 height 7
type input "Crustaceans, shrimp, mixed species, raw (may contain additives to retain moistu…"
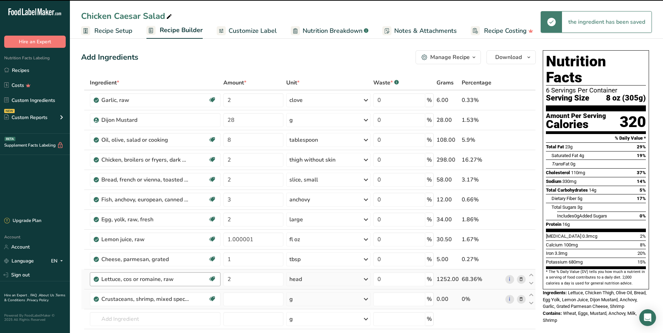
type input "0"
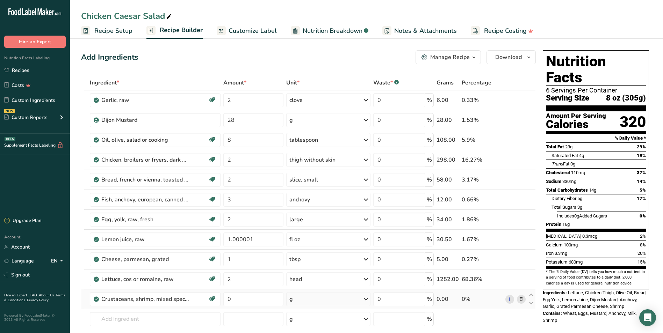
click at [315, 280] on div "g" at bounding box center [328, 299] width 84 height 14
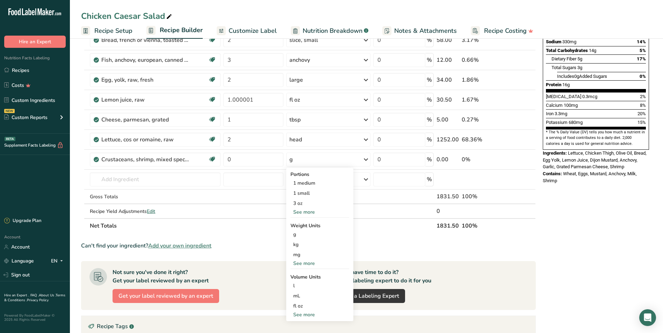
scroll to position [150, 0]
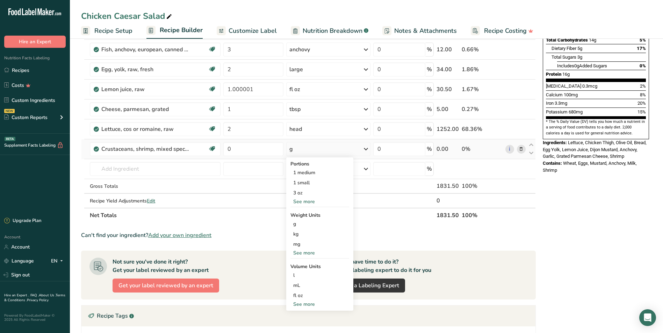
click at [304, 252] on div "See more" at bounding box center [319, 253] width 59 height 7
click at [303, 262] on div "lb" at bounding box center [319, 265] width 59 height 10
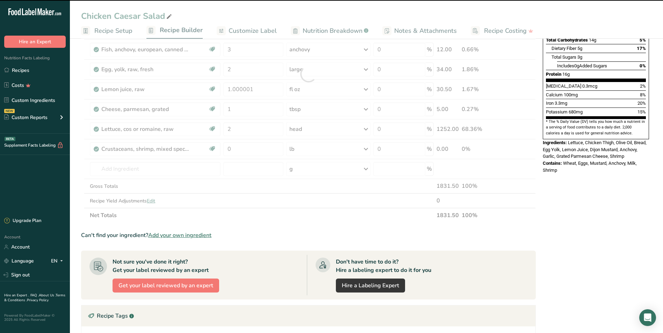
click at [239, 149] on div at bounding box center [308, 74] width 455 height 298
click at [246, 153] on div at bounding box center [308, 74] width 455 height 298
click at [245, 147] on input "0" at bounding box center [253, 149] width 60 height 14
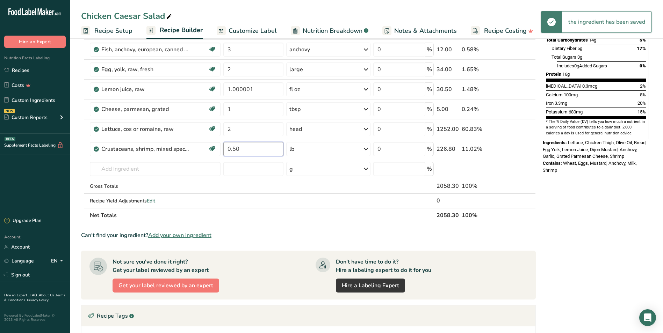
type input "0.50"
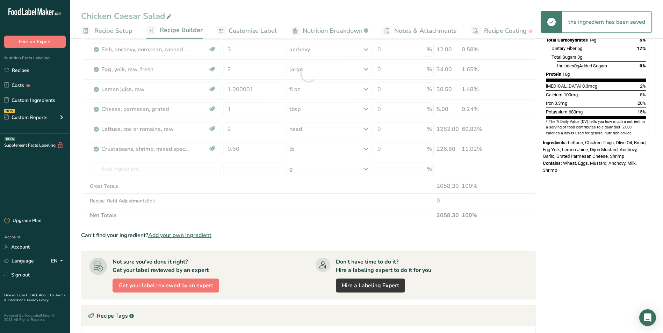
drag, startPoint x: 561, startPoint y: 178, endPoint x: 668, endPoint y: 173, distance: 107.0
click at [356, 178] on div "Nutrition Facts 6 Servings Per Container Serving Size 8 oz (305g) Amount Per Se…" at bounding box center [596, 191] width 112 height 588
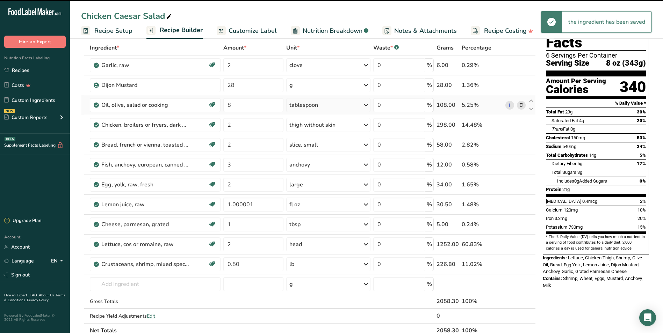
scroll to position [29, 0]
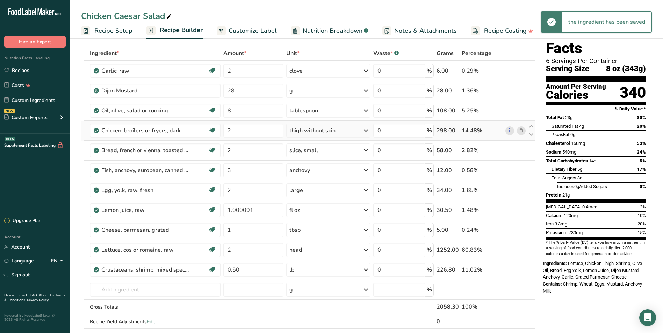
click at [356, 130] on icon at bounding box center [521, 130] width 5 height 7
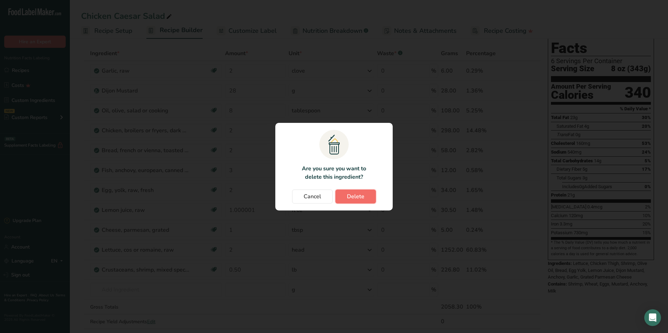
click at [346, 190] on button "Delete" at bounding box center [355, 197] width 41 height 14
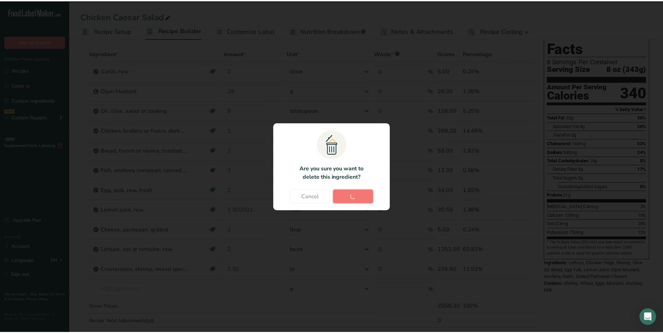
type input "3"
type input "2"
type input "1.000001"
type input "1"
type input "2"
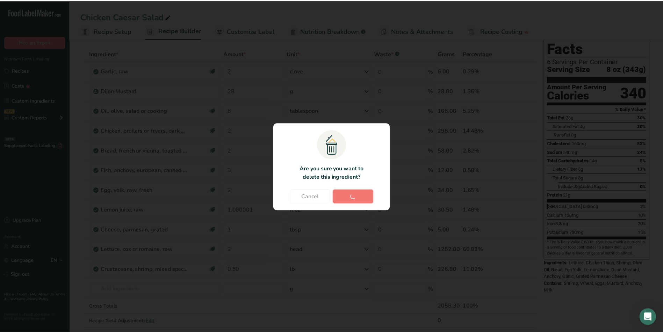
type input "0.5"
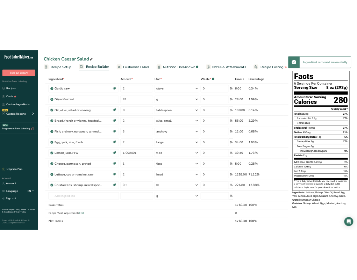
scroll to position [0, 0]
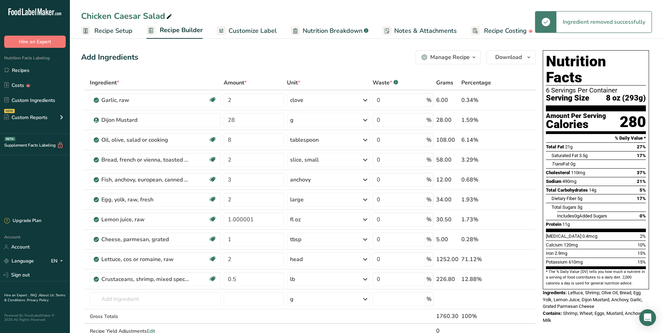
click at [110, 19] on div "Chicken Caesar Salad" at bounding box center [127, 16] width 92 height 13
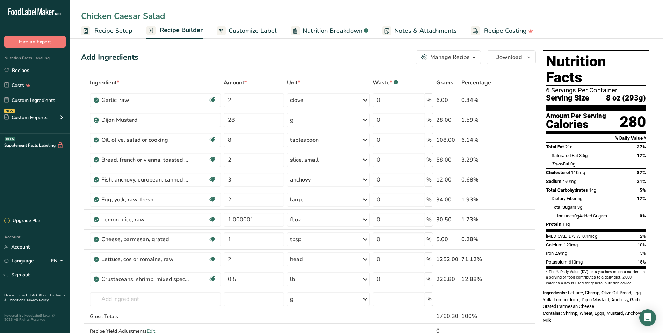
click at [111, 18] on input "Chicken Caesar Salad" at bounding box center [366, 16] width 571 height 13
type input "Shrimp Caesar Salad"
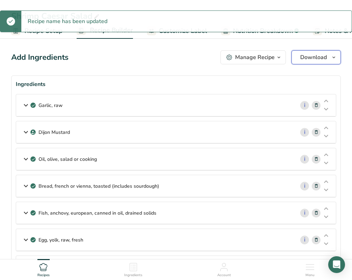
click at [317, 59] on span "Download" at bounding box center [313, 57] width 27 height 8
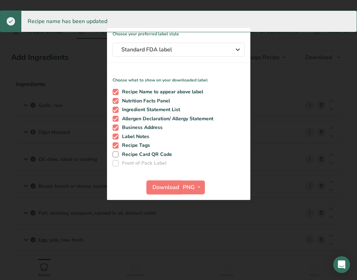
click at [168, 185] on span "Download" at bounding box center [165, 187] width 27 height 8
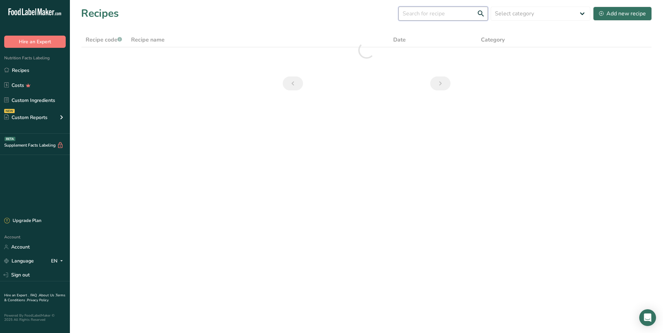
click at [356, 13] on input "text" at bounding box center [442, 14] width 89 height 14
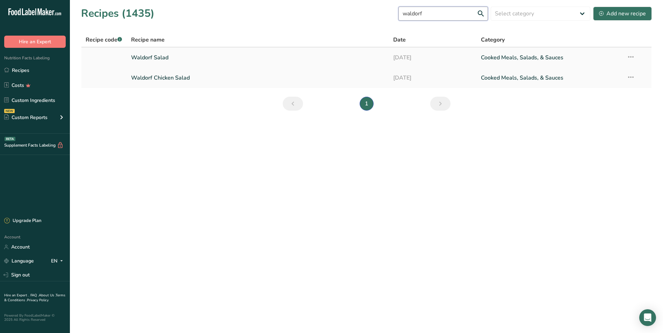
type input "waldorf"
click at [164, 55] on link "Waldorf Salad" at bounding box center [258, 57] width 254 height 15
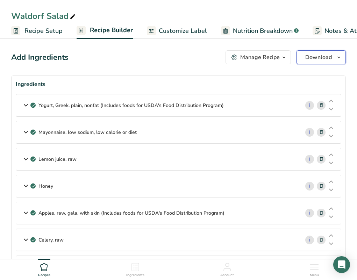
click at [325, 56] on span "Download" at bounding box center [318, 57] width 27 height 8
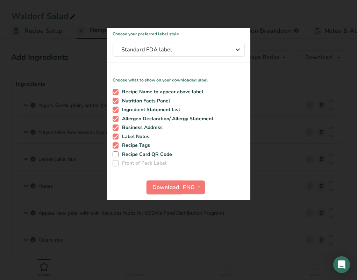
click at [168, 188] on span "Download" at bounding box center [165, 187] width 27 height 8
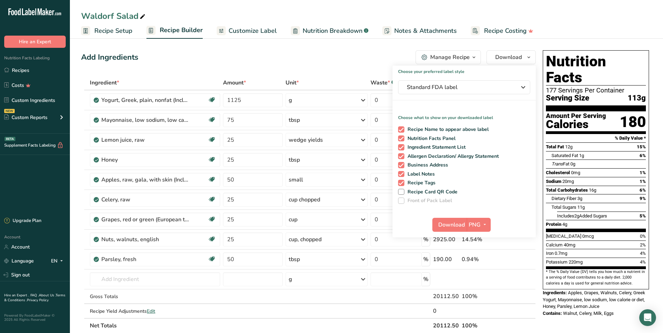
drag, startPoint x: 328, startPoint y: 57, endPoint x: 130, endPoint y: 63, distance: 197.9
click at [327, 57] on div "Add Ingredients Manage Recipe Delete Recipe Duplicate Recipe Scale Recipe Save …" at bounding box center [308, 57] width 455 height 14
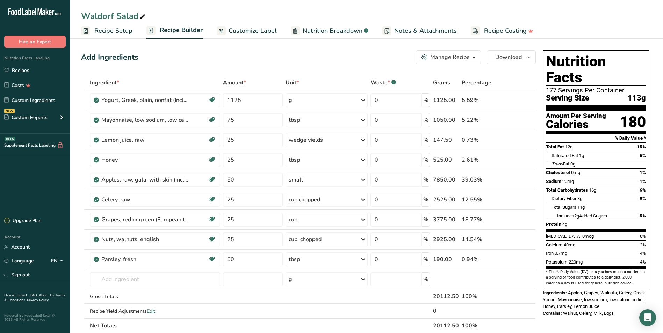
drag, startPoint x: 30, startPoint y: 66, endPoint x: 361, endPoint y: 60, distance: 330.6
click at [31, 66] on link "Recipes" at bounding box center [35, 70] width 70 height 13
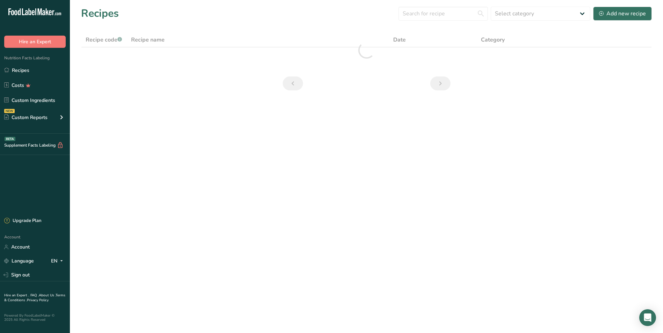
click at [35, 69] on link "Recipes" at bounding box center [35, 70] width 70 height 13
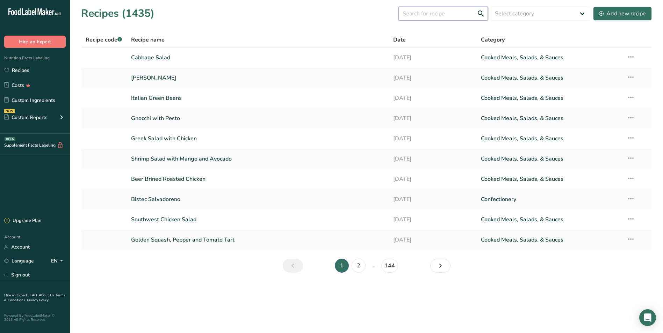
click at [356, 15] on input "text" at bounding box center [442, 14] width 89 height 14
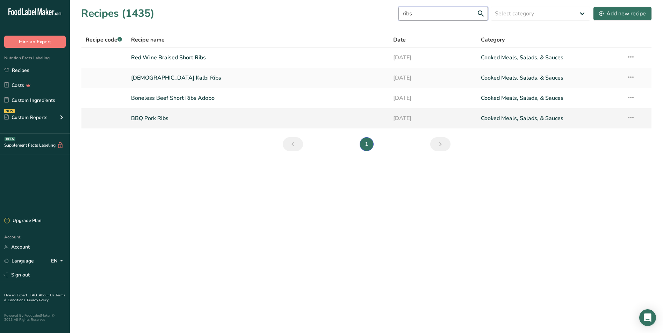
type input "ribs"
click at [164, 115] on link "BBQ Pork Ribs" at bounding box center [258, 118] width 254 height 15
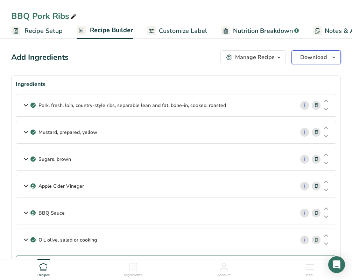
click at [323, 52] on button "Download" at bounding box center [315, 57] width 49 height 14
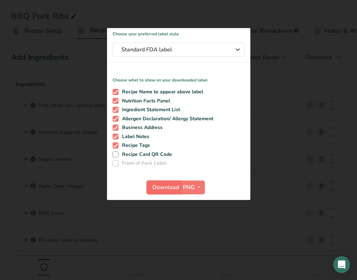
click at [159, 187] on span "Download" at bounding box center [165, 187] width 27 height 8
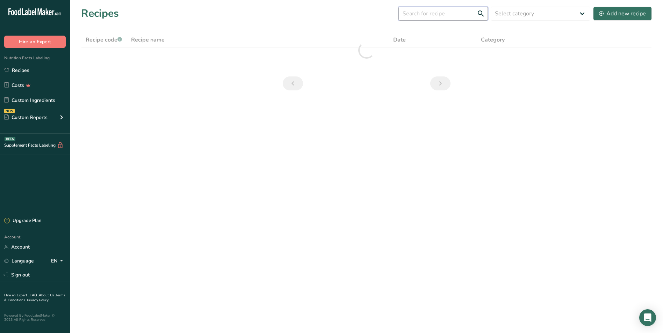
click at [356, 14] on input "text" at bounding box center [442, 14] width 89 height 14
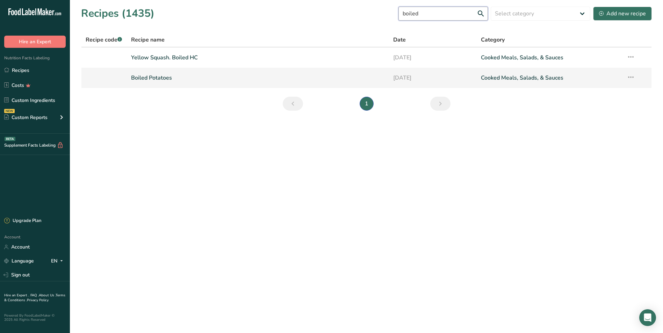
type input "boiled"
click at [156, 72] on link "Boiled Potatoes" at bounding box center [258, 78] width 254 height 15
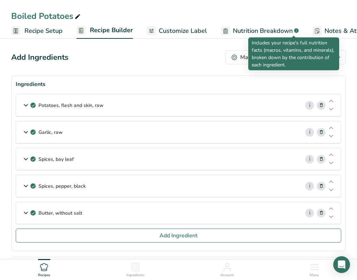
click at [328, 56] on p "Includes your recipe's full nutrition facts (macros, vitamins, and minerals), b…" at bounding box center [294, 53] width 84 height 29
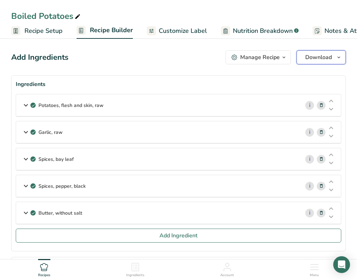
click at [340, 56] on icon "button" at bounding box center [339, 57] width 6 height 9
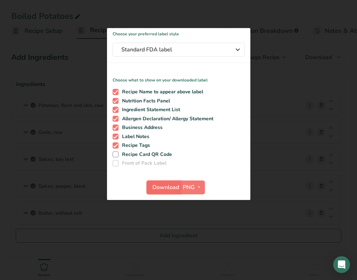
click at [161, 185] on span "Download" at bounding box center [165, 187] width 27 height 8
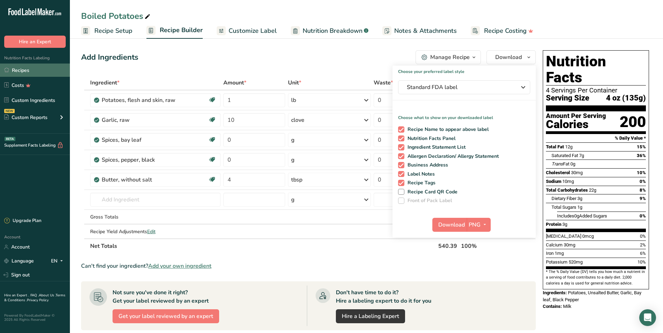
drag, startPoint x: 31, startPoint y: 72, endPoint x: 50, endPoint y: 69, distance: 19.4
click at [31, 72] on link "Recipes" at bounding box center [35, 70] width 70 height 13
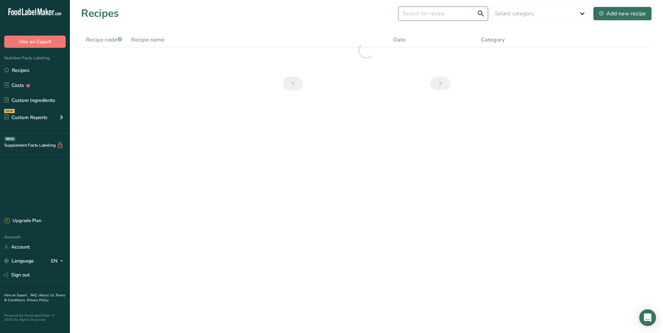
click at [356, 16] on input "text" at bounding box center [442, 14] width 89 height 14
type input "celery"
drag, startPoint x: 442, startPoint y: 17, endPoint x: 394, endPoint y: 19, distance: 47.9
click at [356, 18] on div "Recipes (1435) celery Select category All Baked Goods [GEOGRAPHIC_DATA] Confect…" at bounding box center [366, 14] width 571 height 16
